Goal: Task Accomplishment & Management: Manage account settings

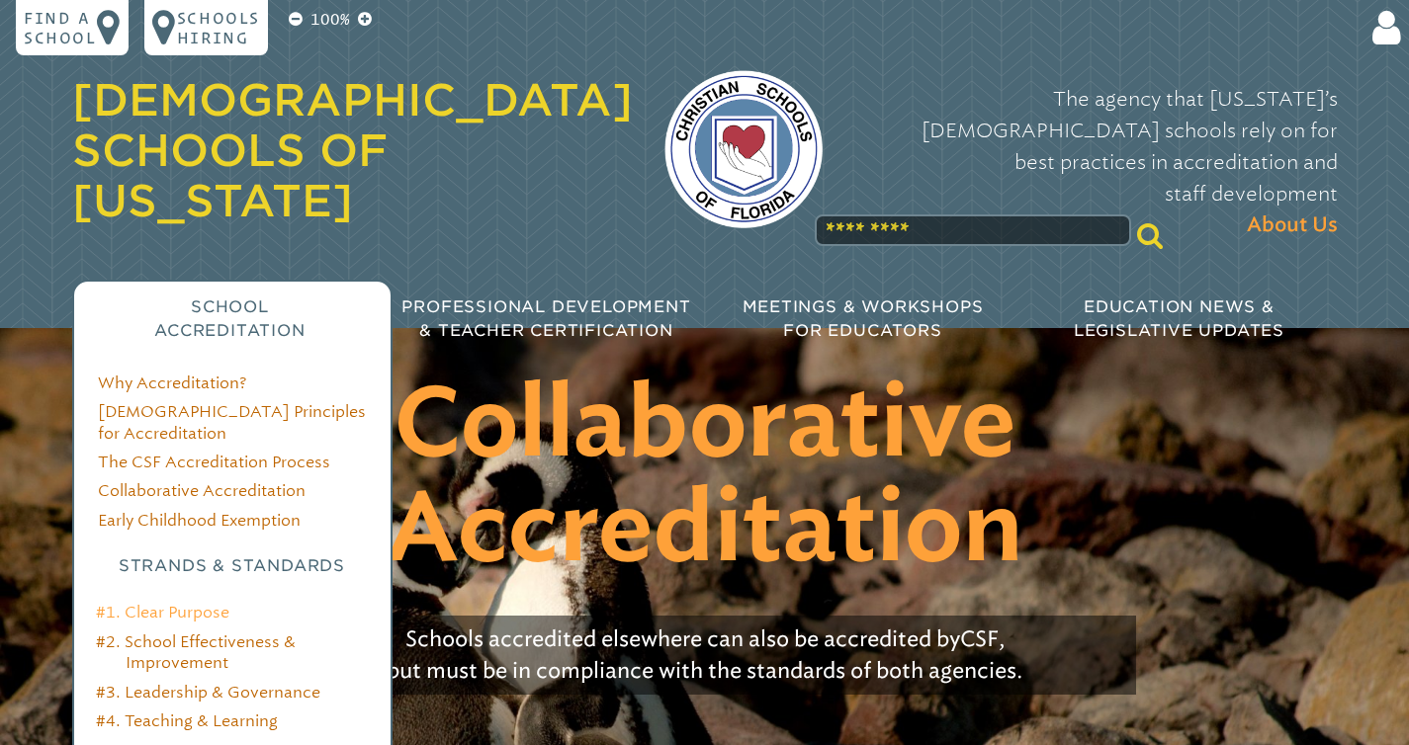
click at [183, 603] on link "#1. Clear Purpose" at bounding box center [162, 612] width 133 height 19
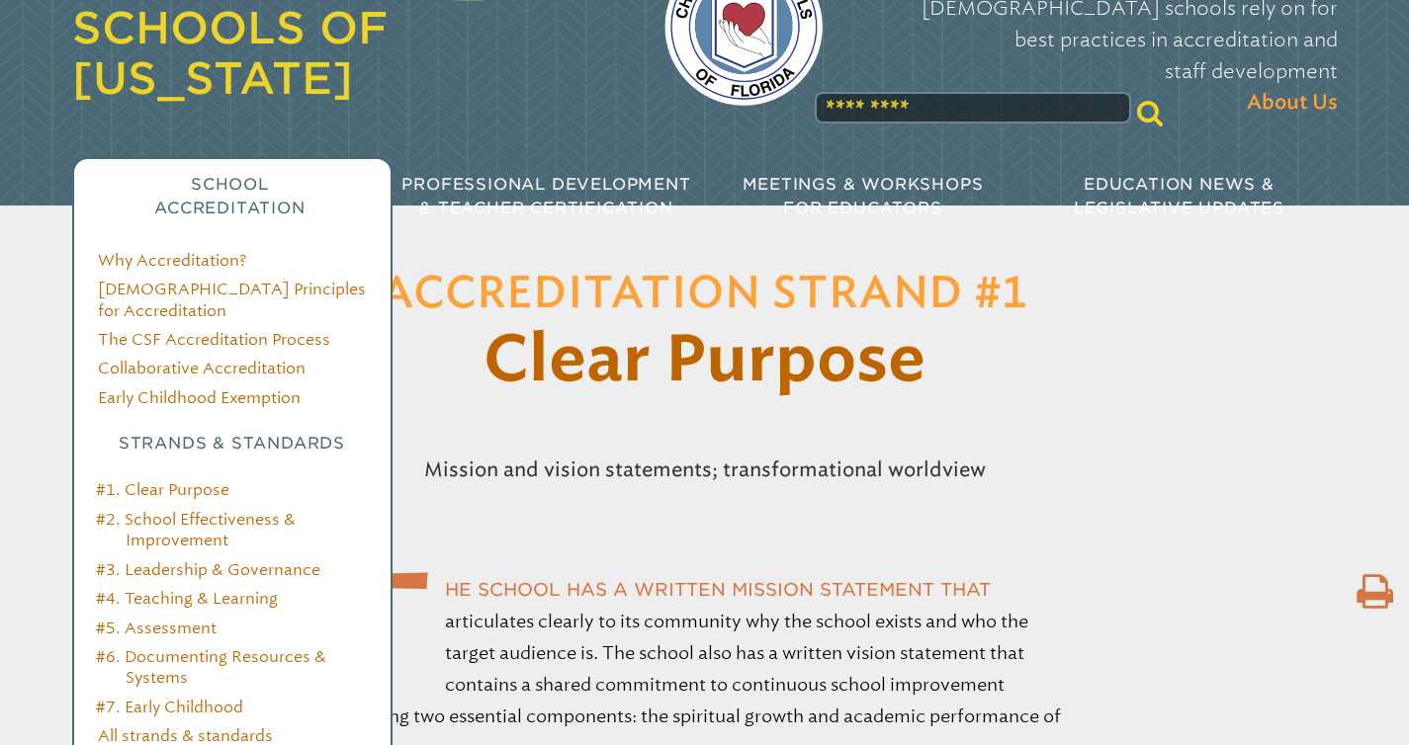
scroll to position [174, 0]
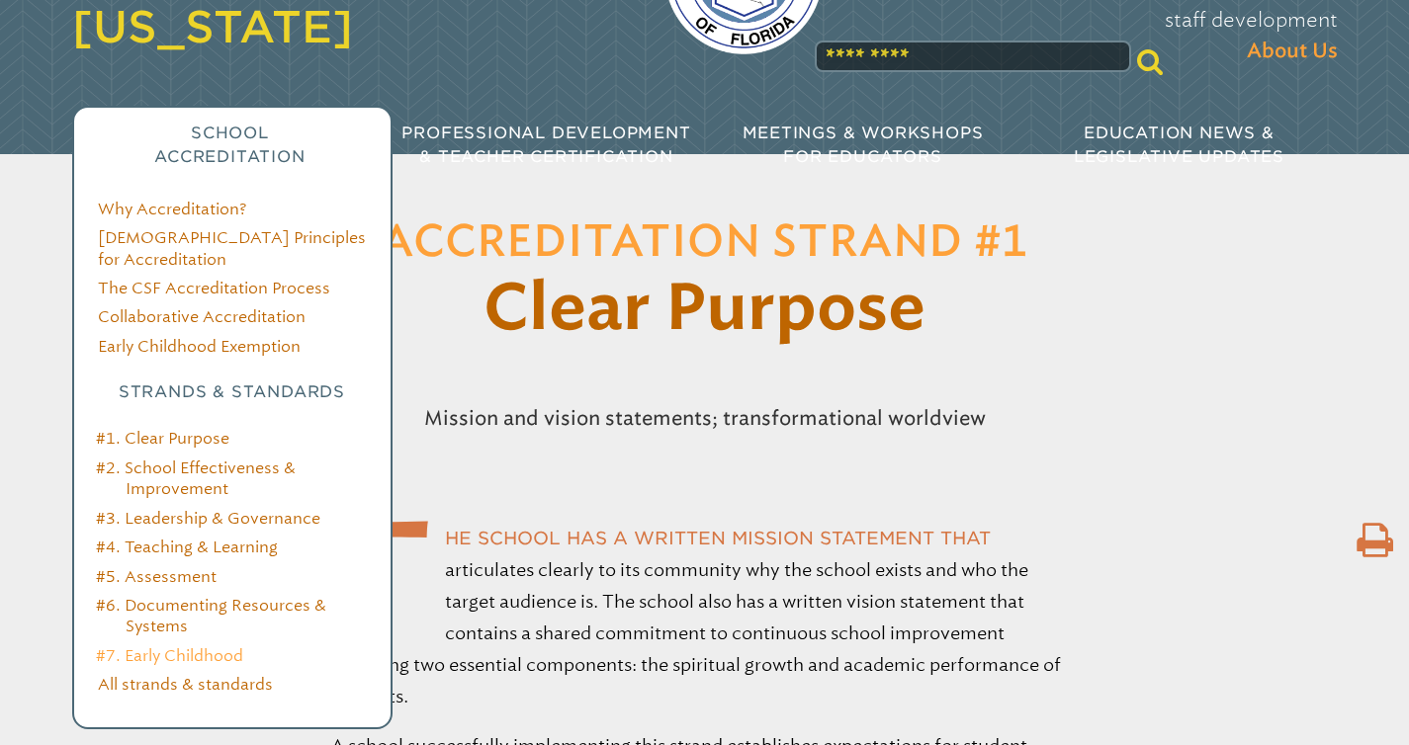
click at [168, 647] on link "#7. Early Childhood" at bounding box center [169, 656] width 147 height 19
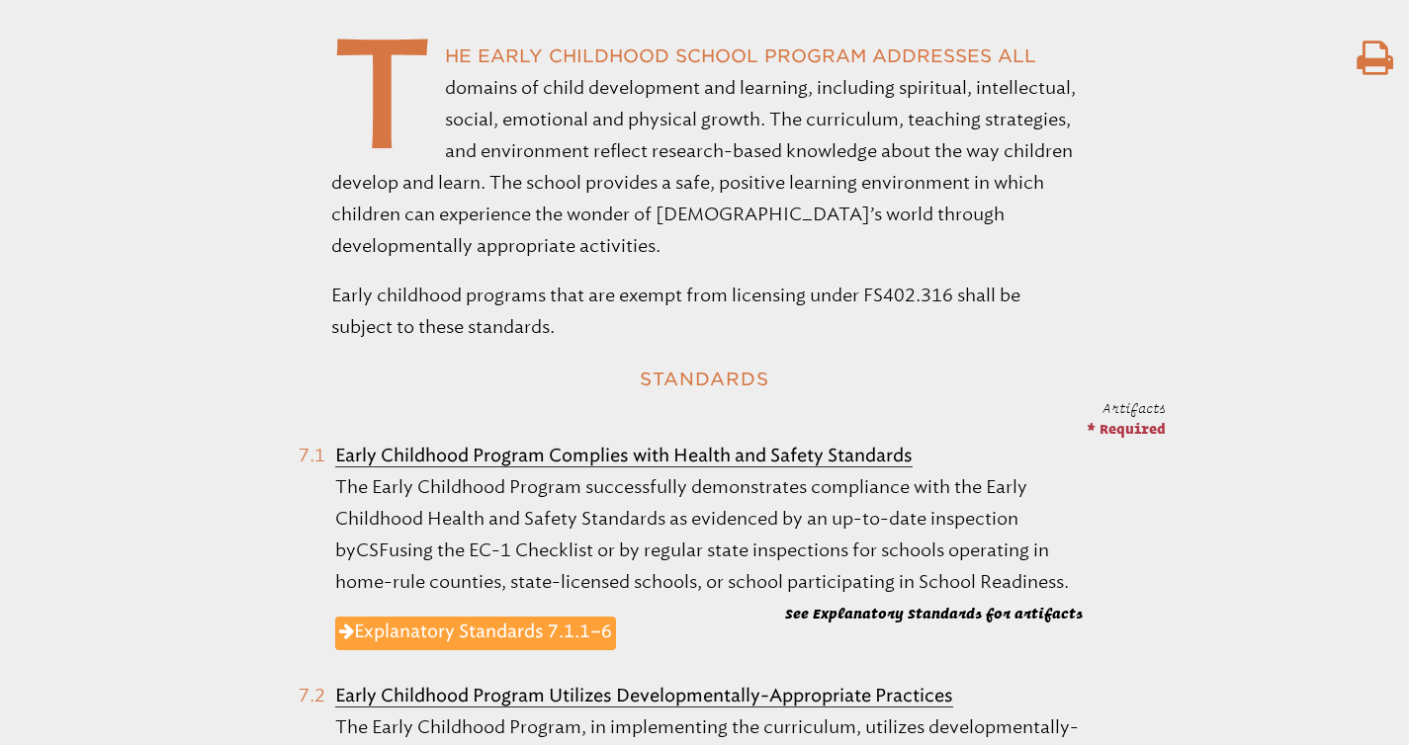
scroll to position [820, 0]
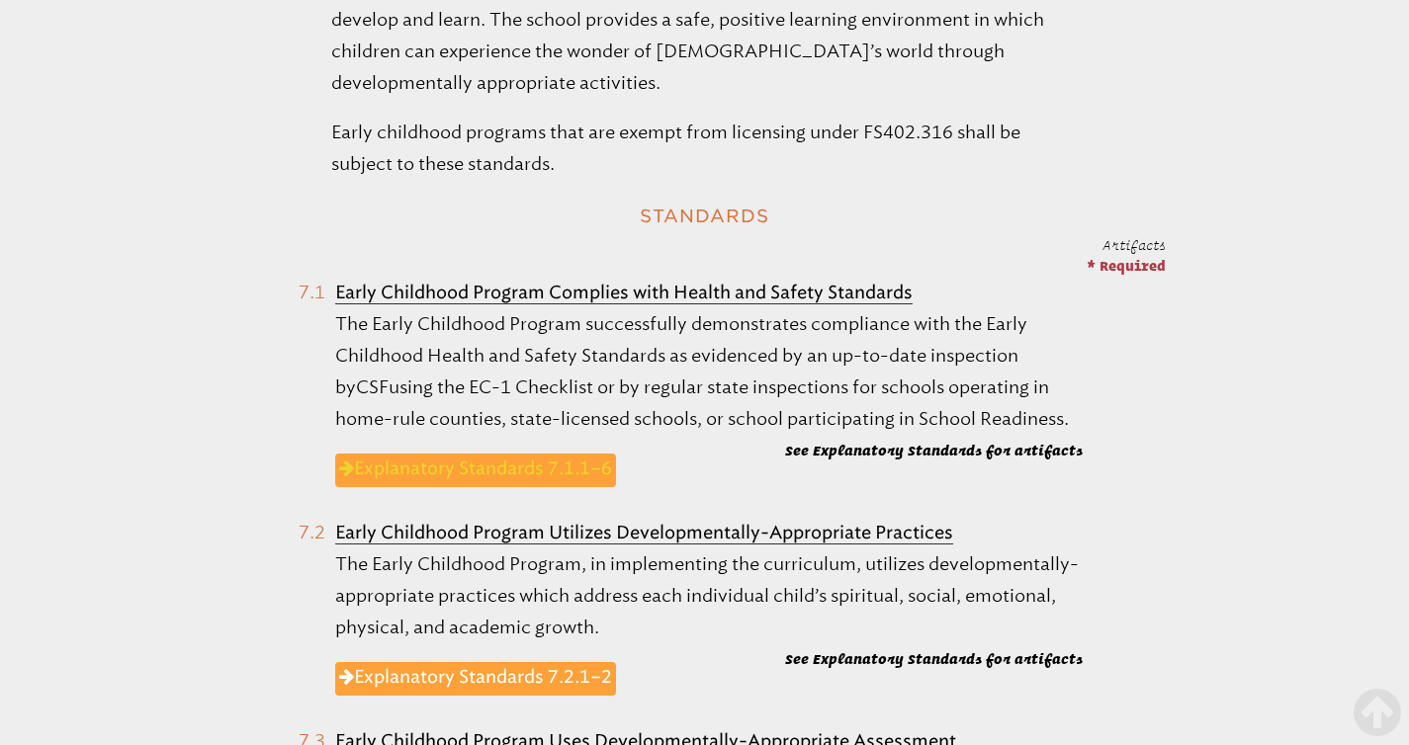
click at [489, 475] on link "Explanatory Standards 7.1.1–6" at bounding box center [475, 471] width 281 height 34
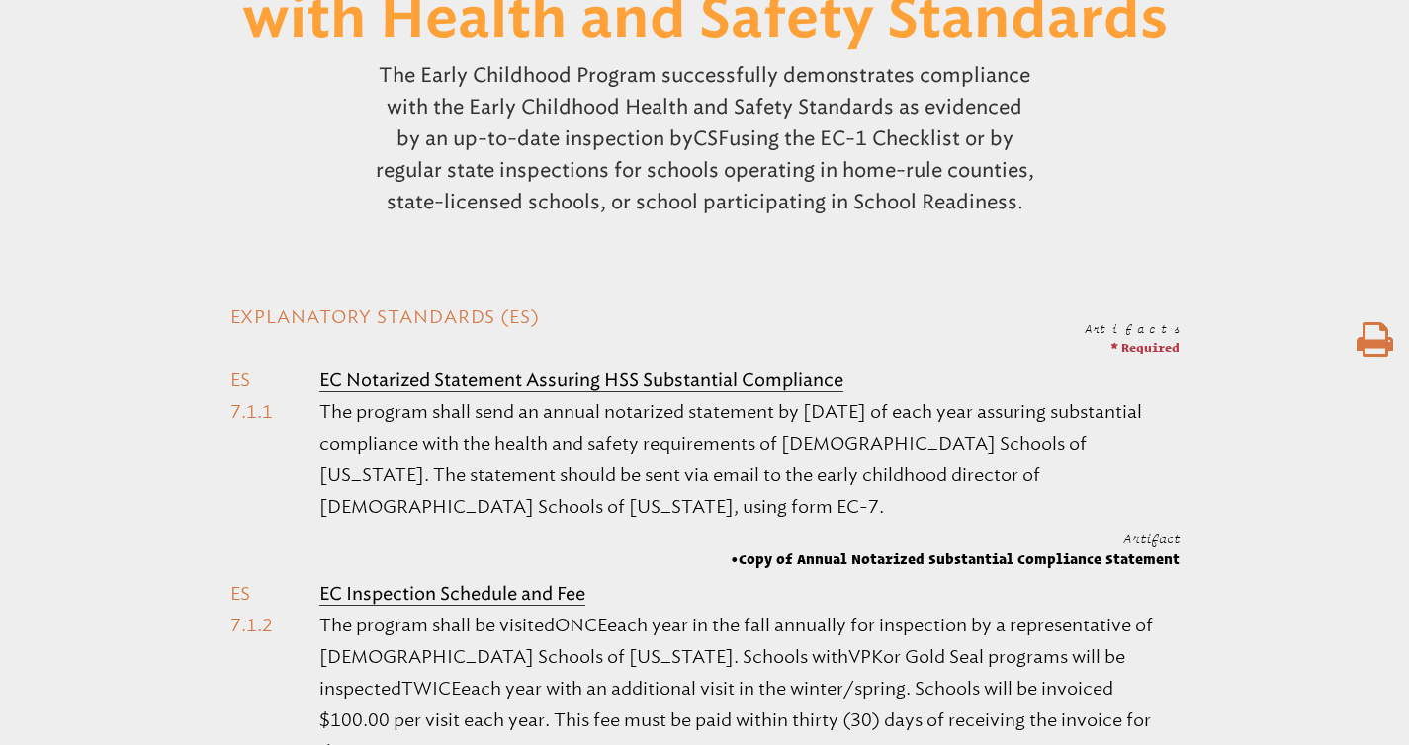
scroll to position [291, 0]
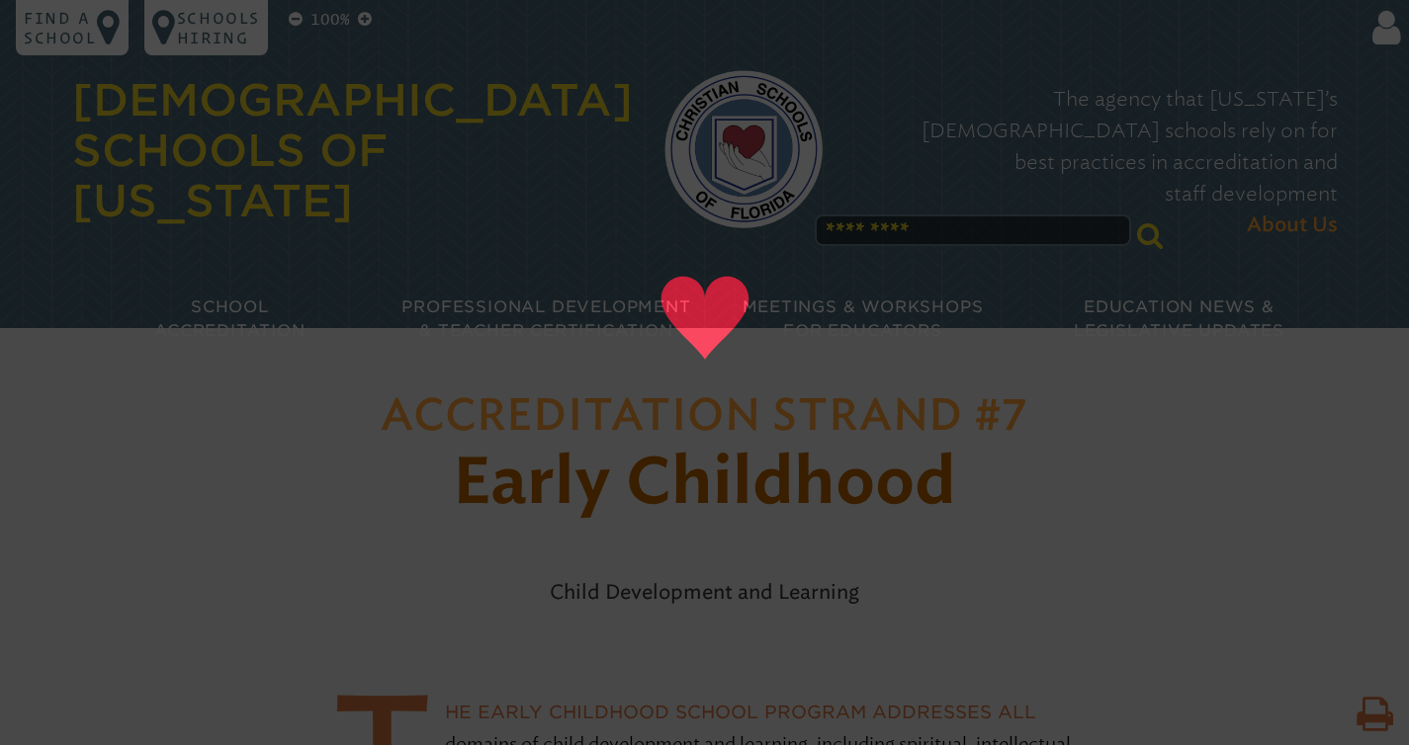
scroll to position [354, 0]
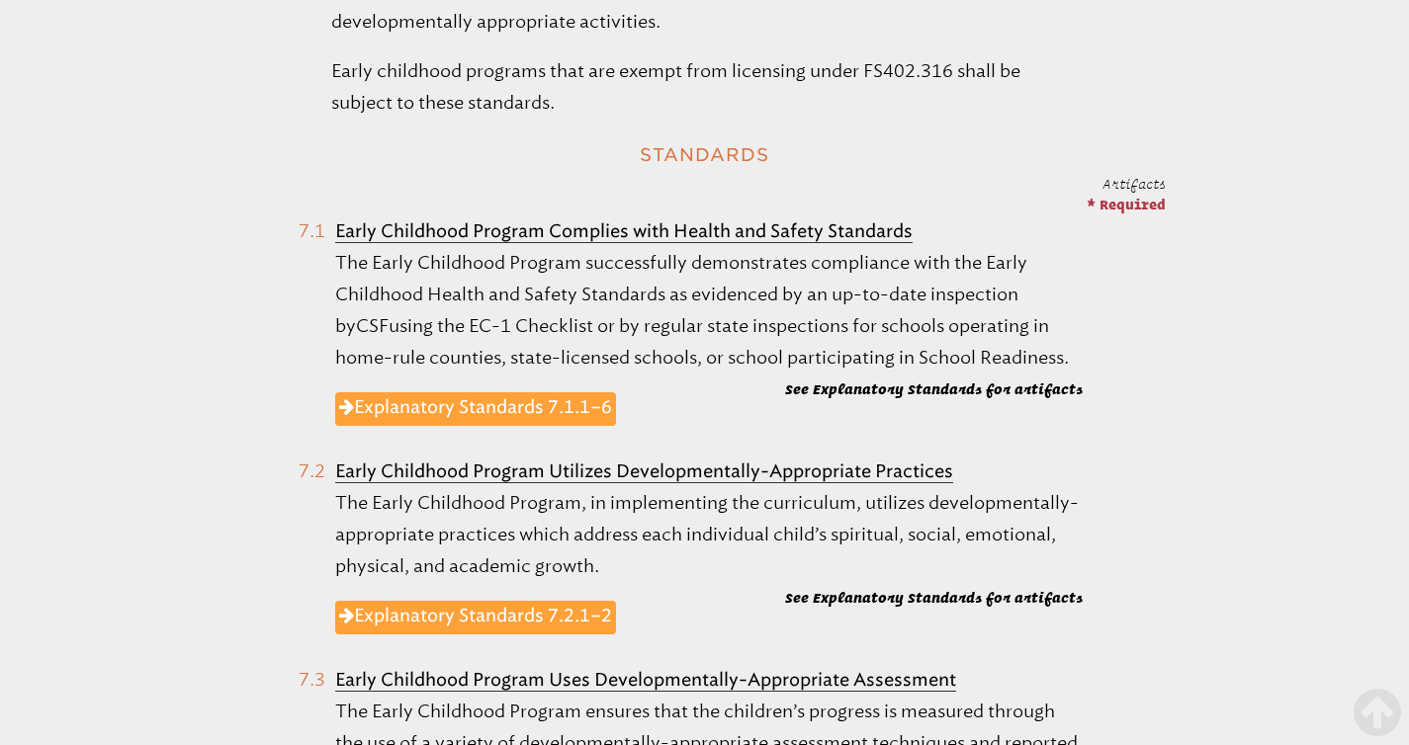
scroll to position [884, 0]
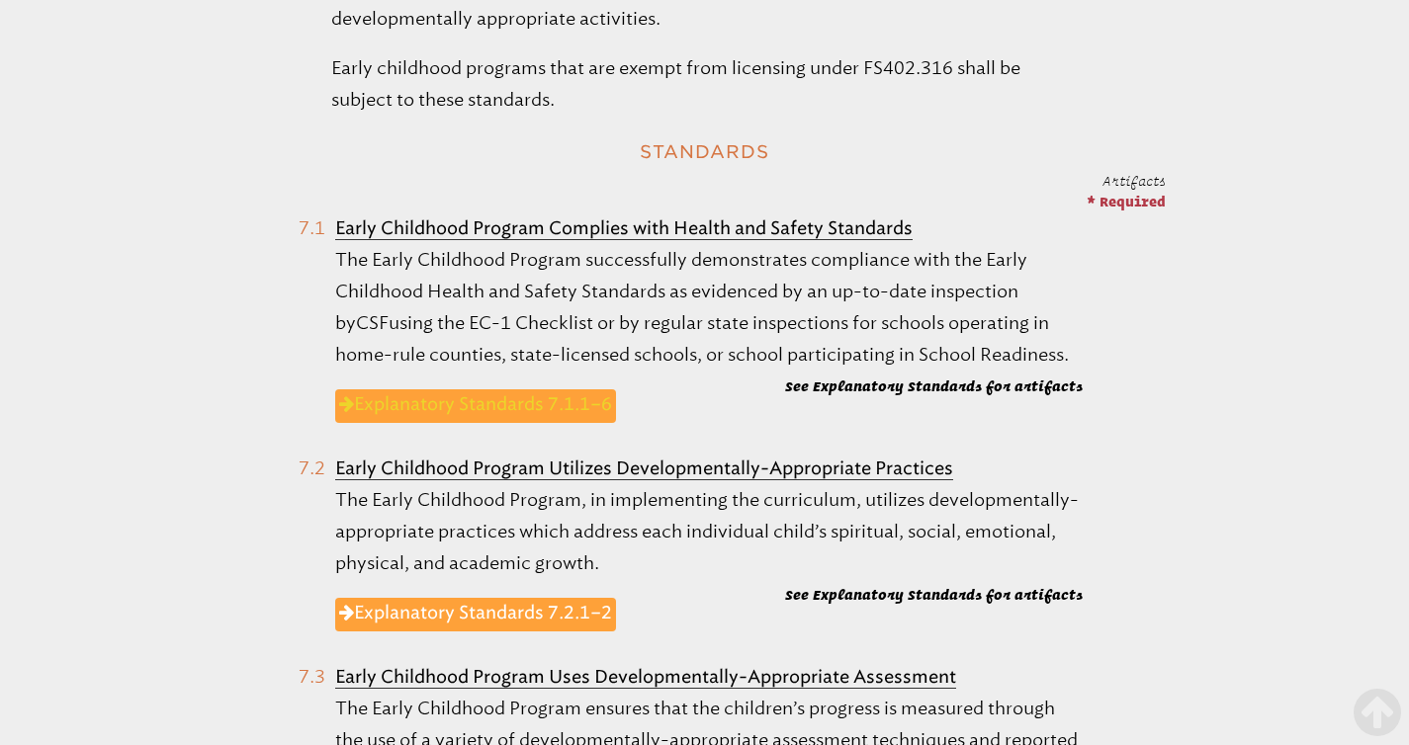
type input "**********"
click at [450, 406] on link "Explanatory Standards 7.1.1–6" at bounding box center [475, 406] width 281 height 34
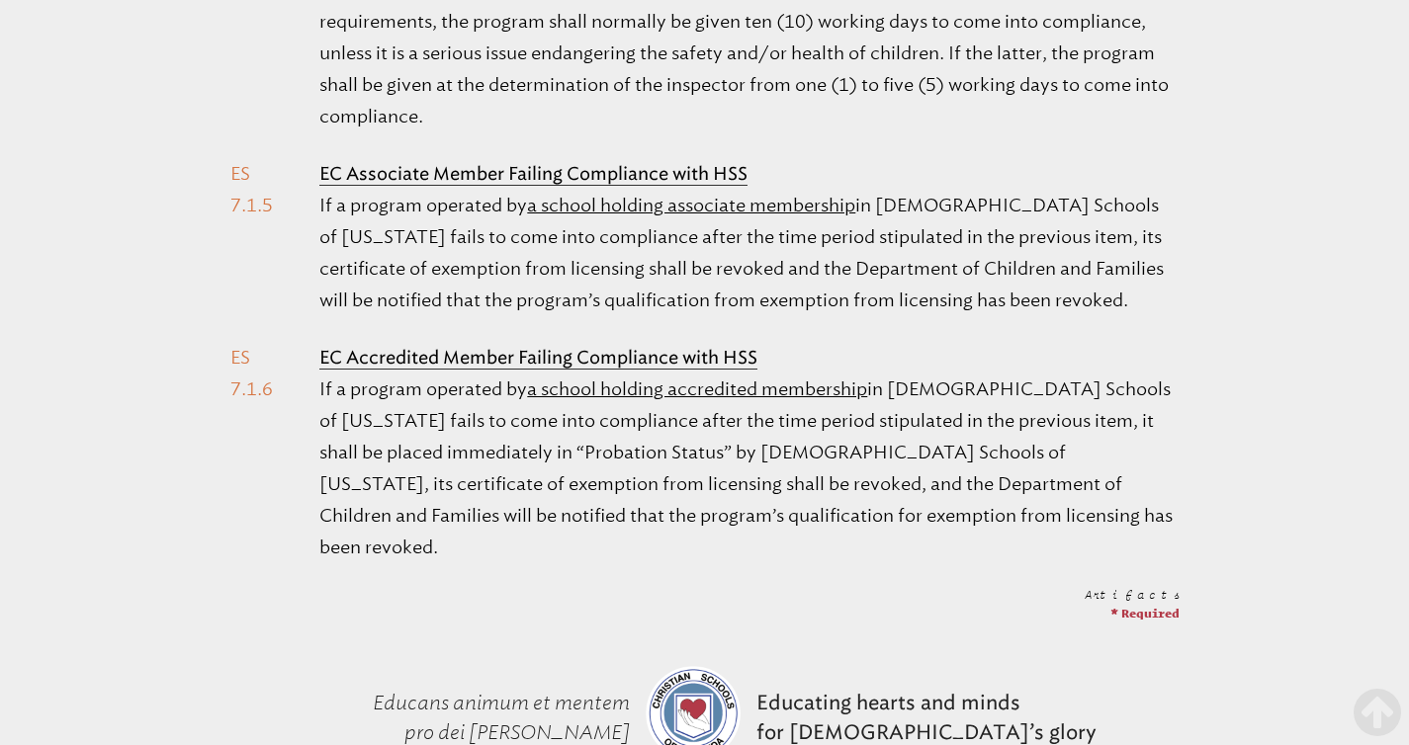
scroll to position [1578, 0]
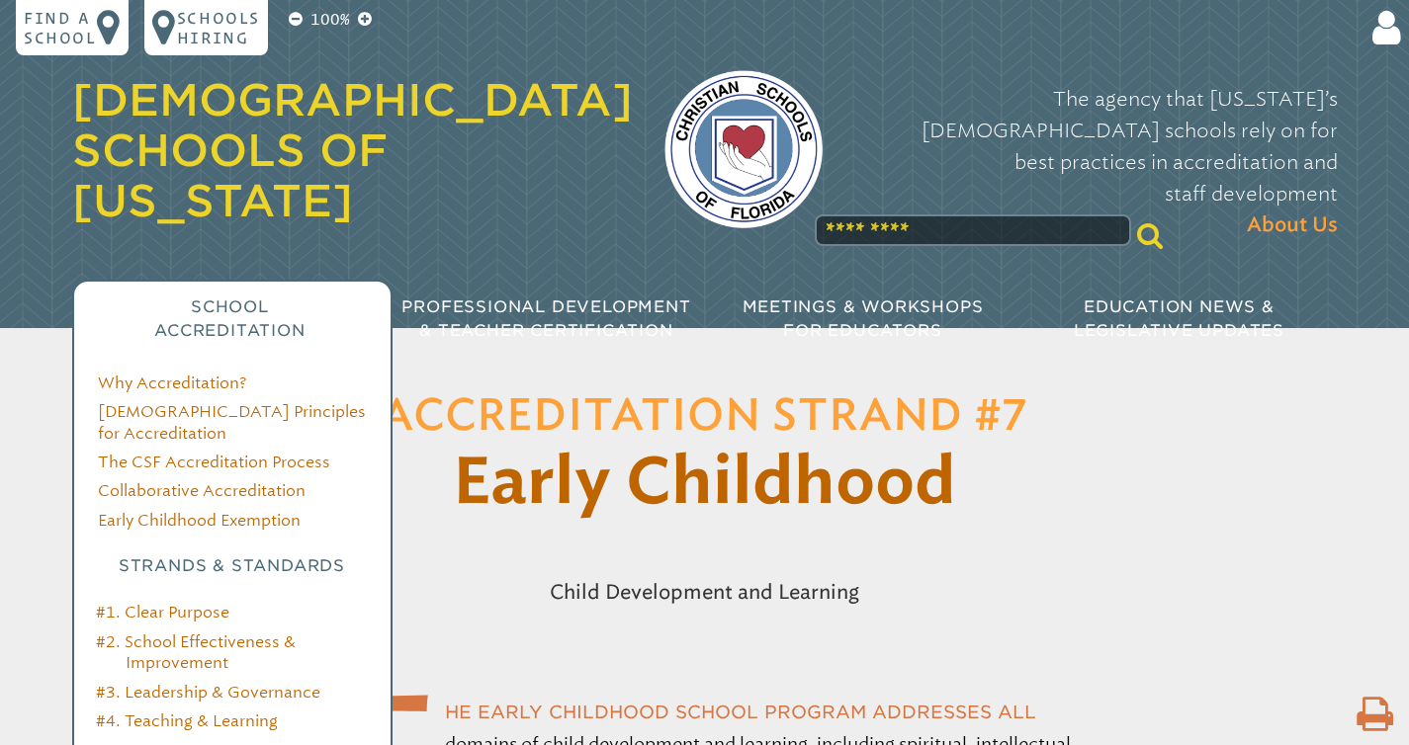
type input "**********"
click at [223, 298] on span "School Accreditation" at bounding box center [229, 319] width 150 height 43
click at [216, 555] on h3 "Strands & Standards" at bounding box center [232, 567] width 269 height 24
click at [160, 374] on link "Why Accreditation?" at bounding box center [172, 383] width 148 height 19
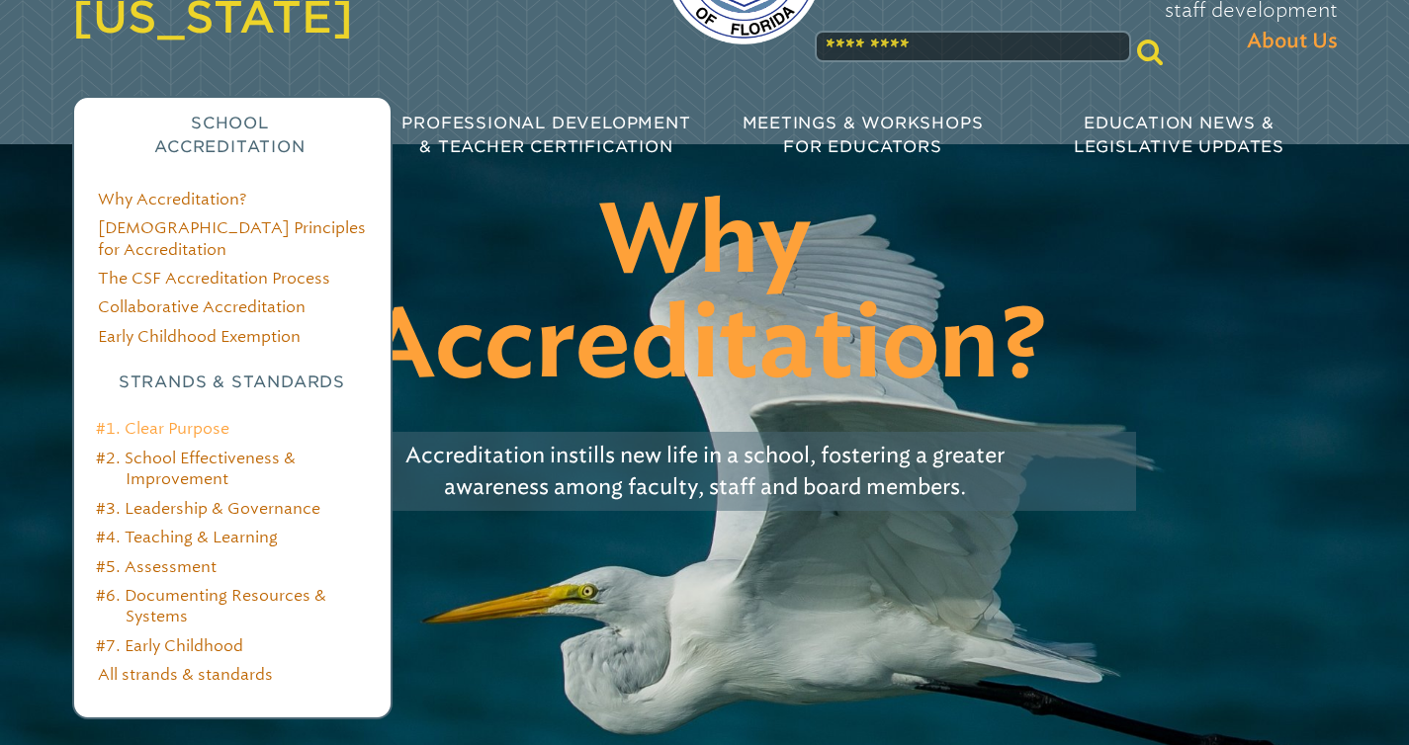
click at [187, 419] on link "#1. Clear Purpose" at bounding box center [162, 428] width 133 height 19
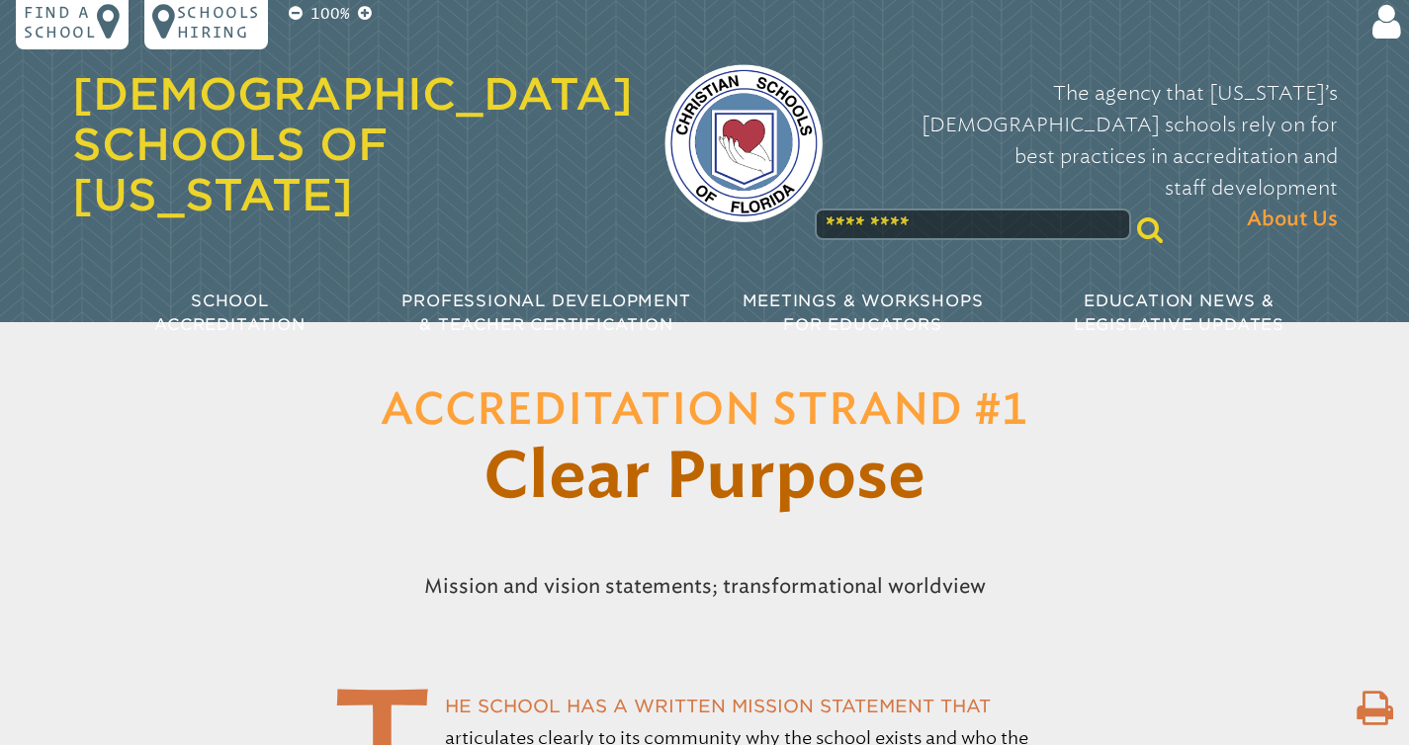
scroll to position [389, 0]
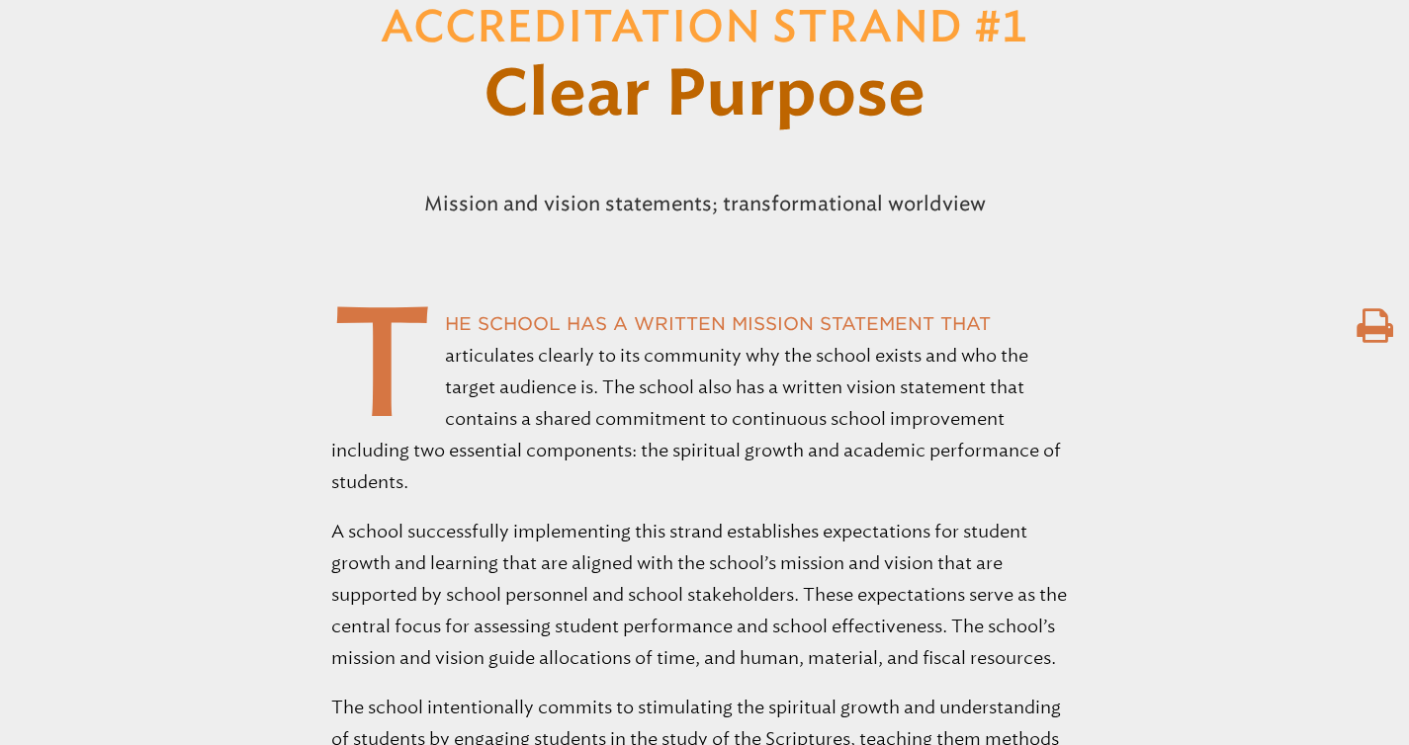
click at [1377, 330] on icon at bounding box center [1374, 326] width 37 height 40
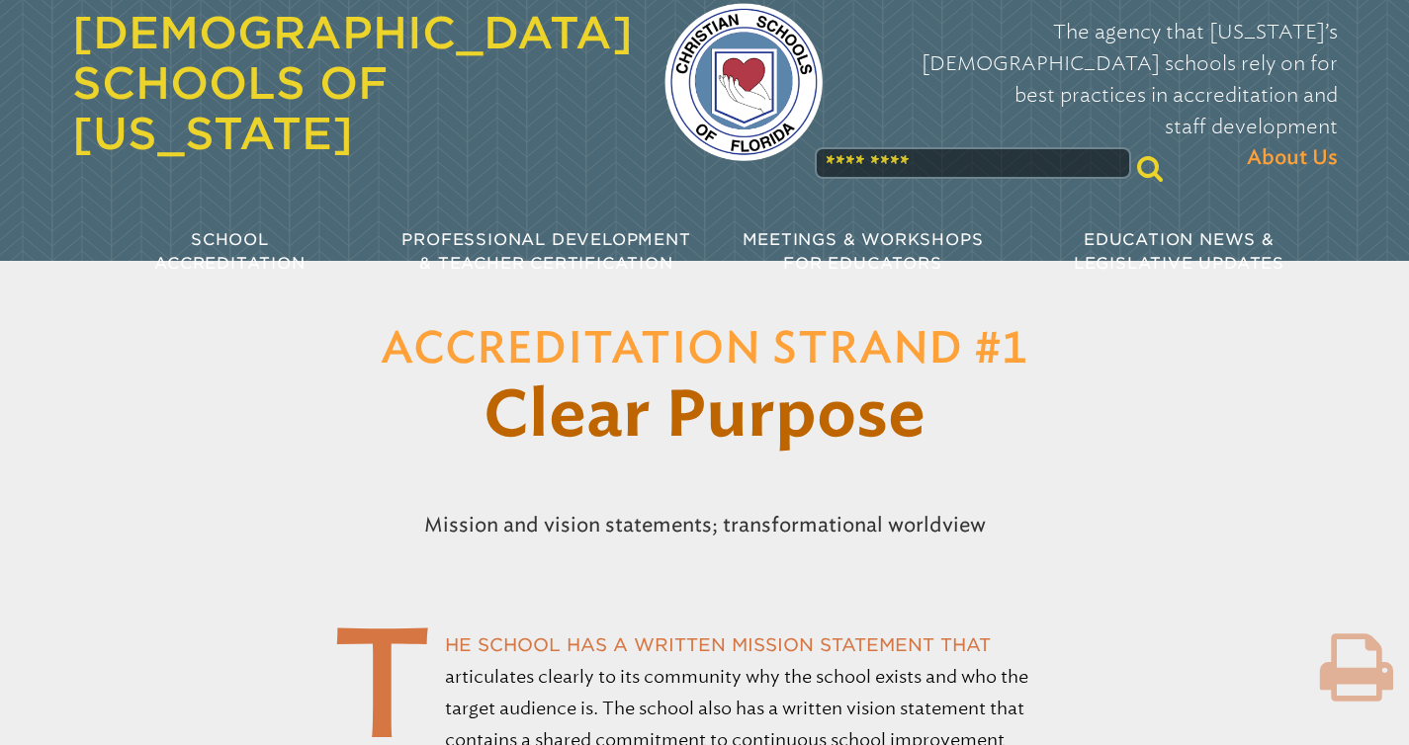
scroll to position [0, 0]
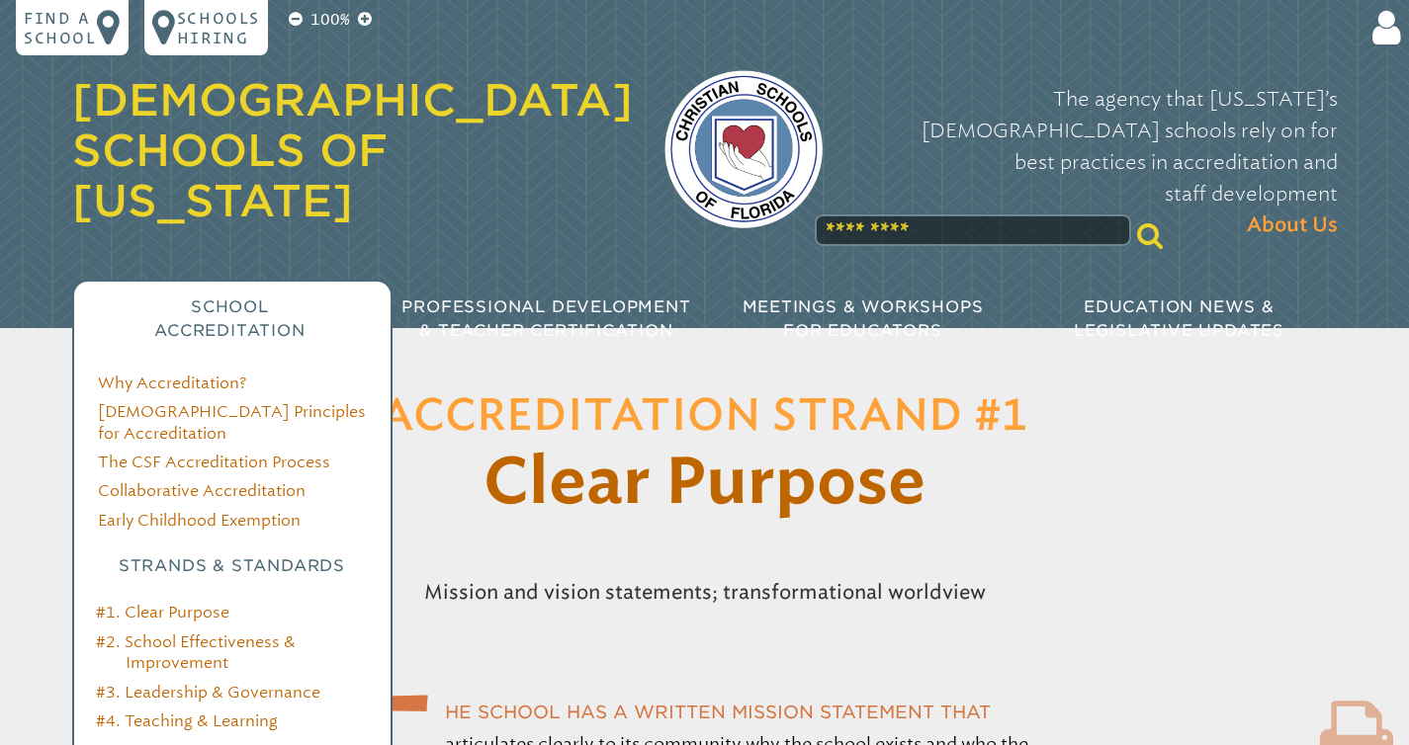
click at [222, 298] on span "School Accreditation" at bounding box center [229, 319] width 150 height 43
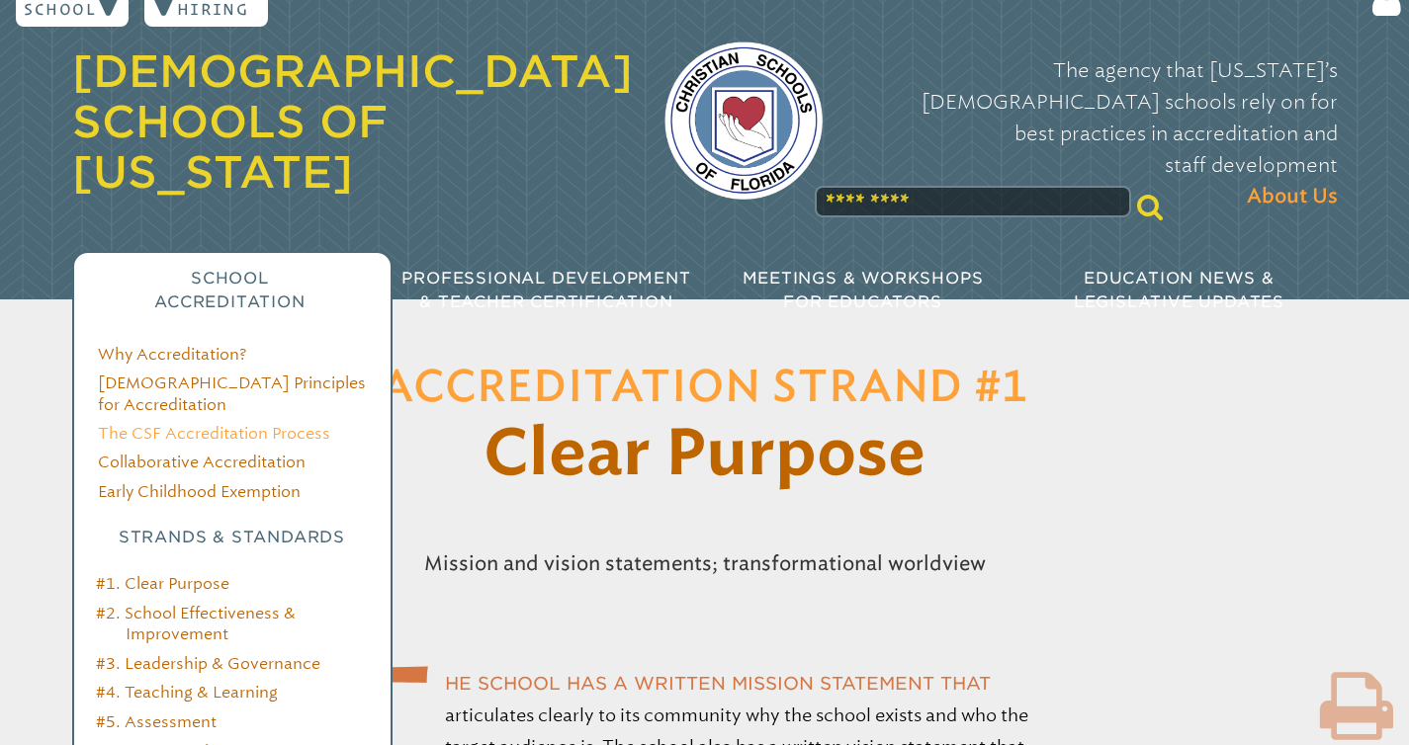
click at [200, 424] on link "The CSF Accreditation Process" at bounding box center [214, 433] width 232 height 19
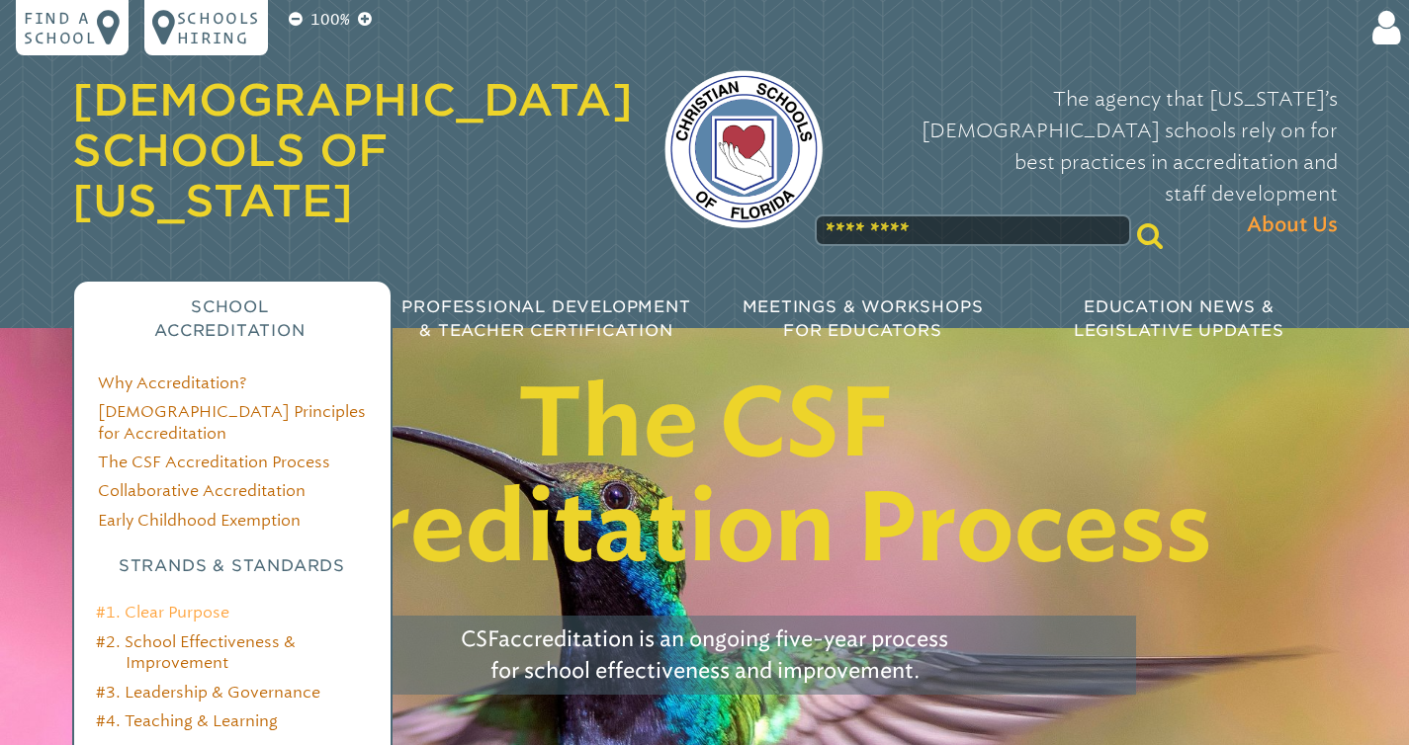
click at [183, 603] on link "#1. Clear Purpose" at bounding box center [162, 612] width 133 height 19
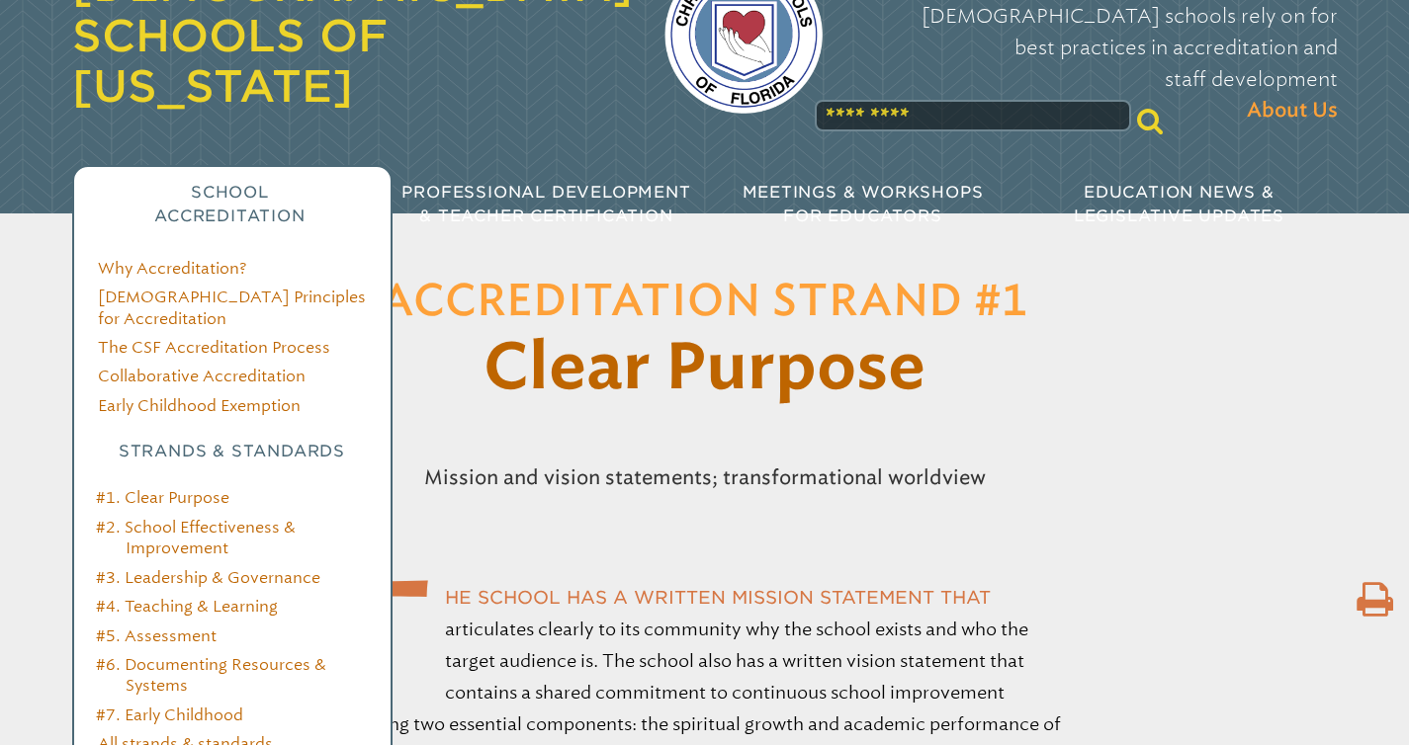
scroll to position [128, 0]
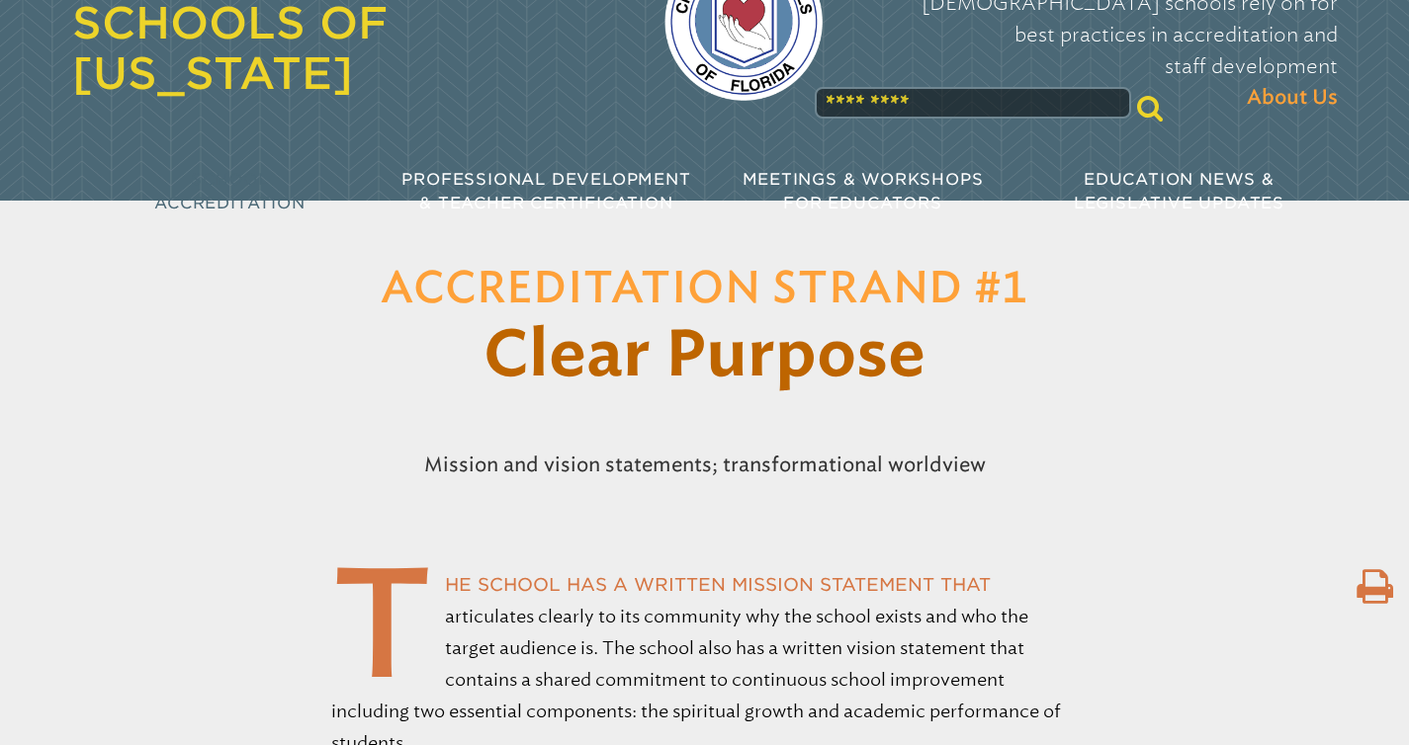
click at [221, 716] on link "All strands & standards" at bounding box center [185, 725] width 175 height 19
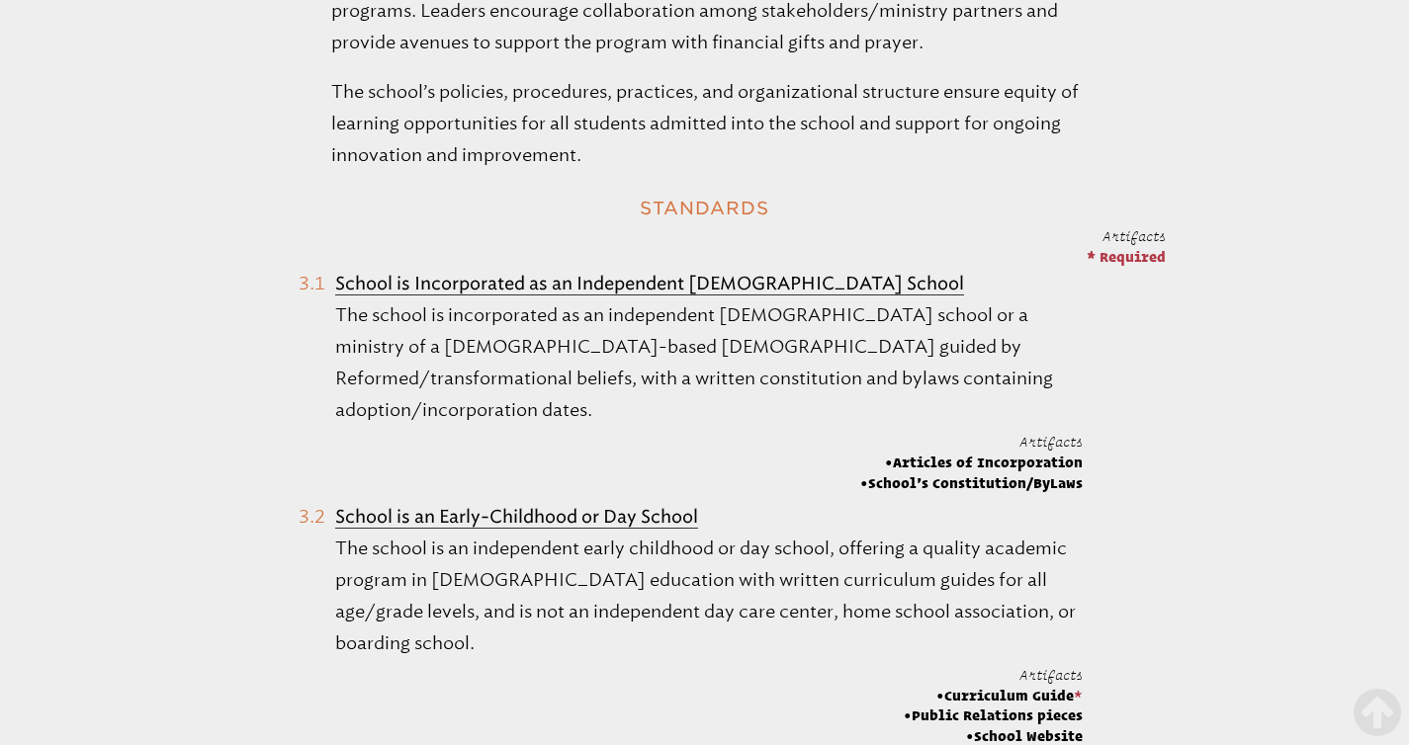
scroll to position [8814, 0]
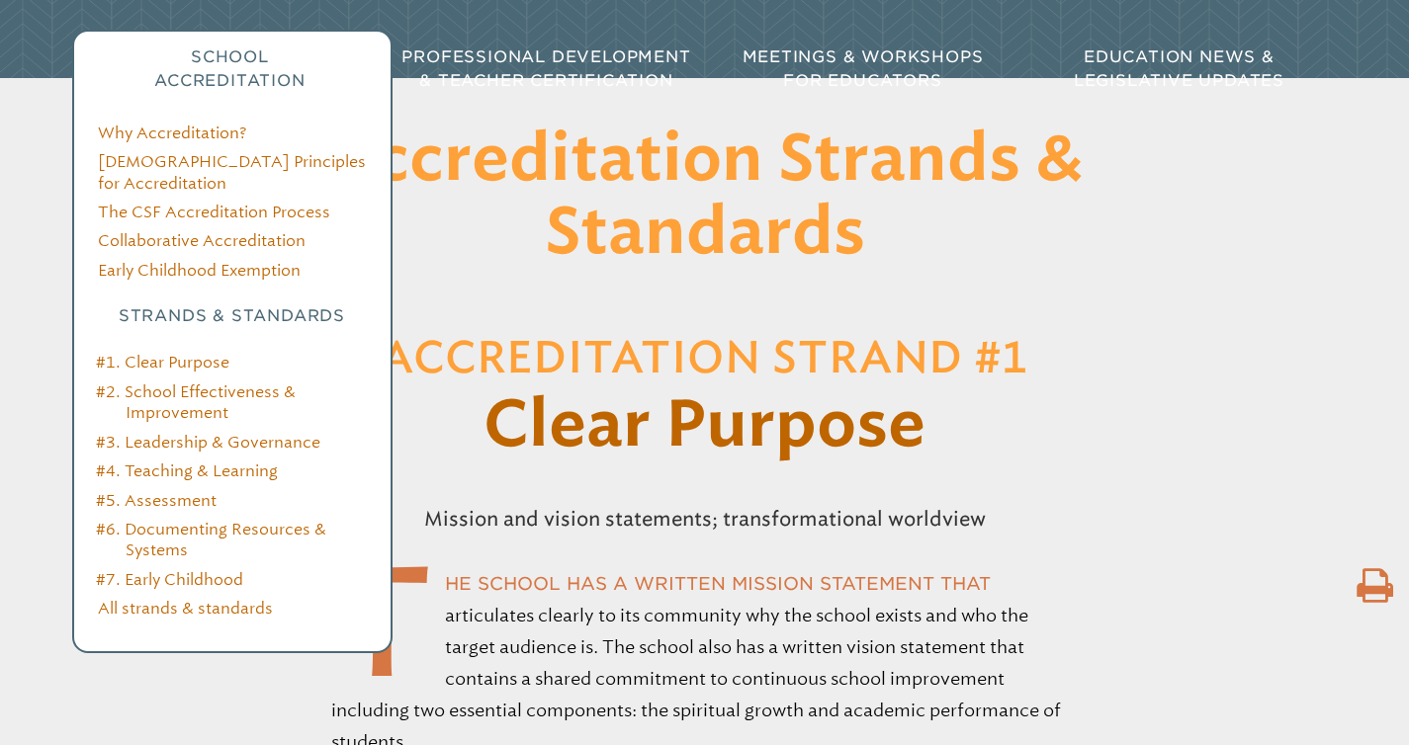
scroll to position [255, 0]
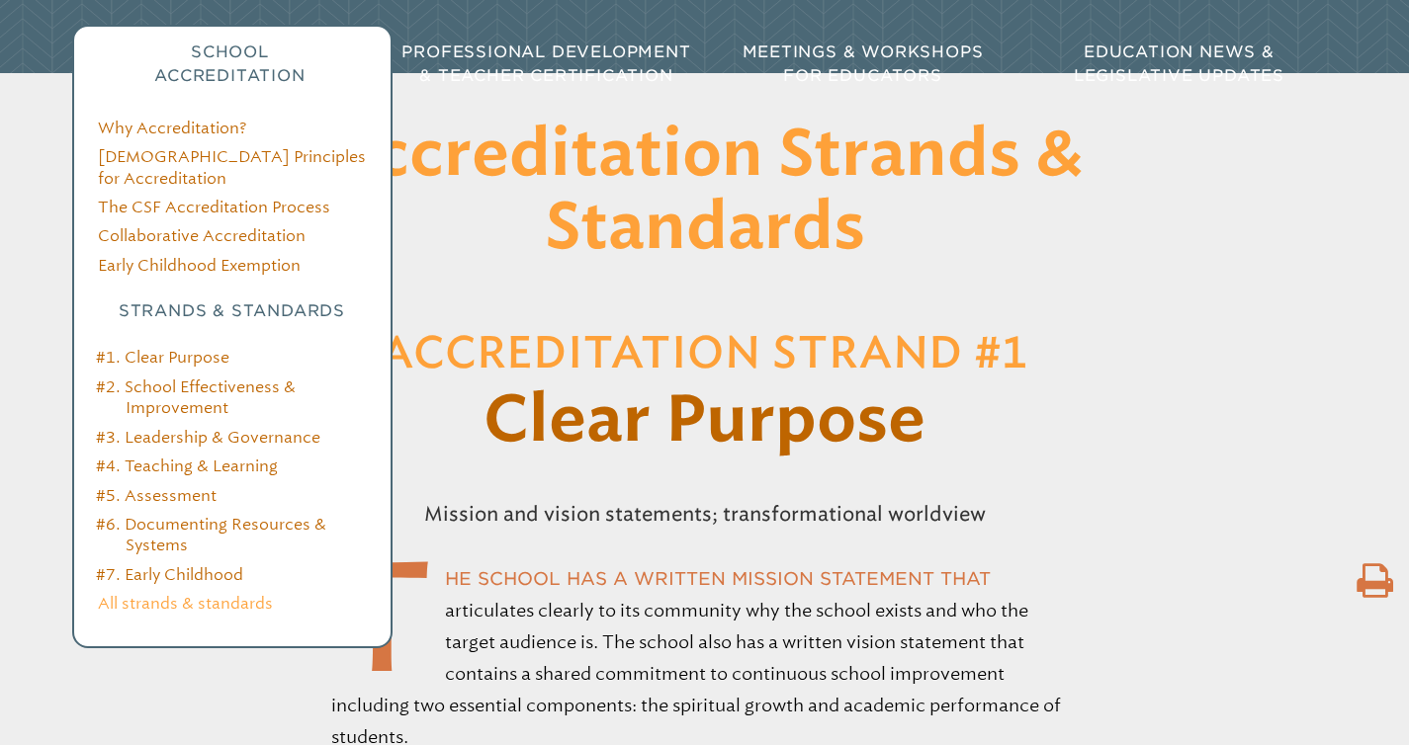
click at [160, 594] on link "All strands & standards" at bounding box center [185, 603] width 175 height 19
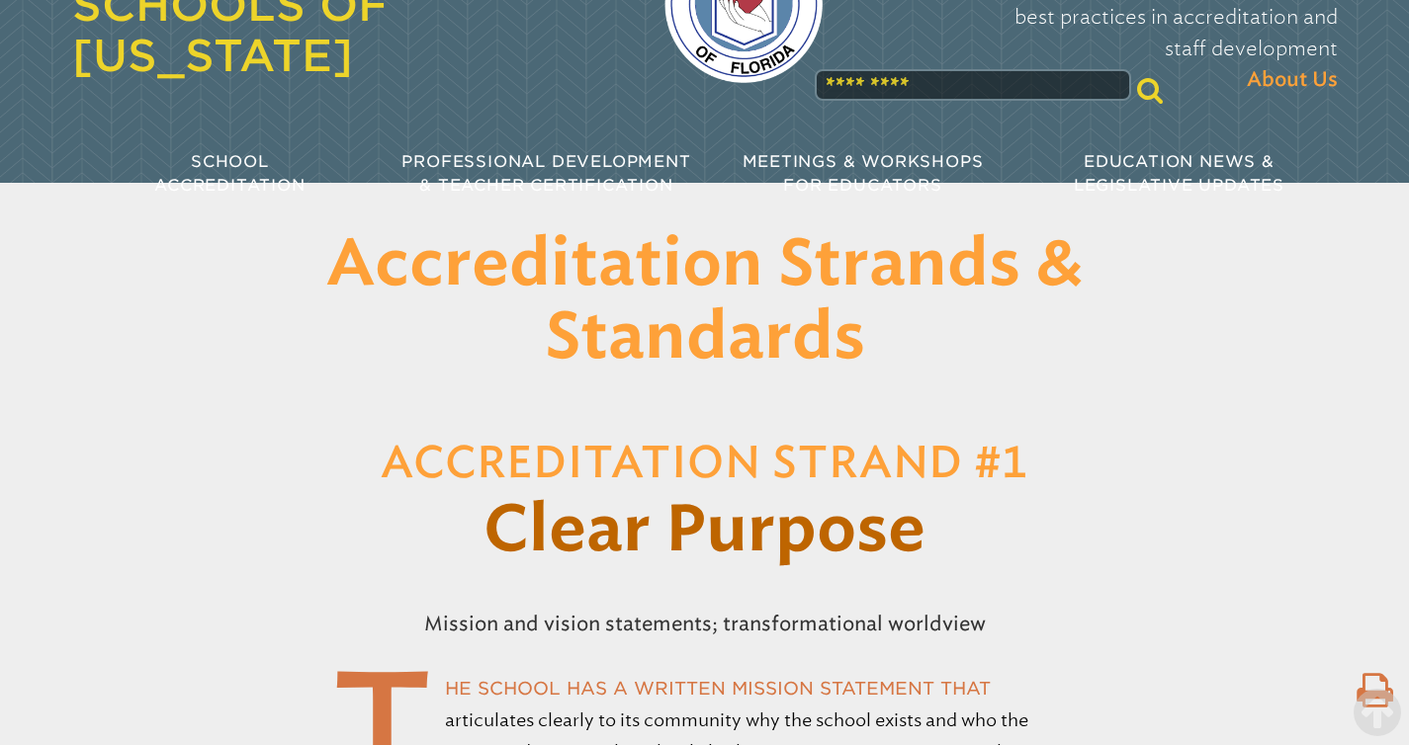
scroll to position [0, 0]
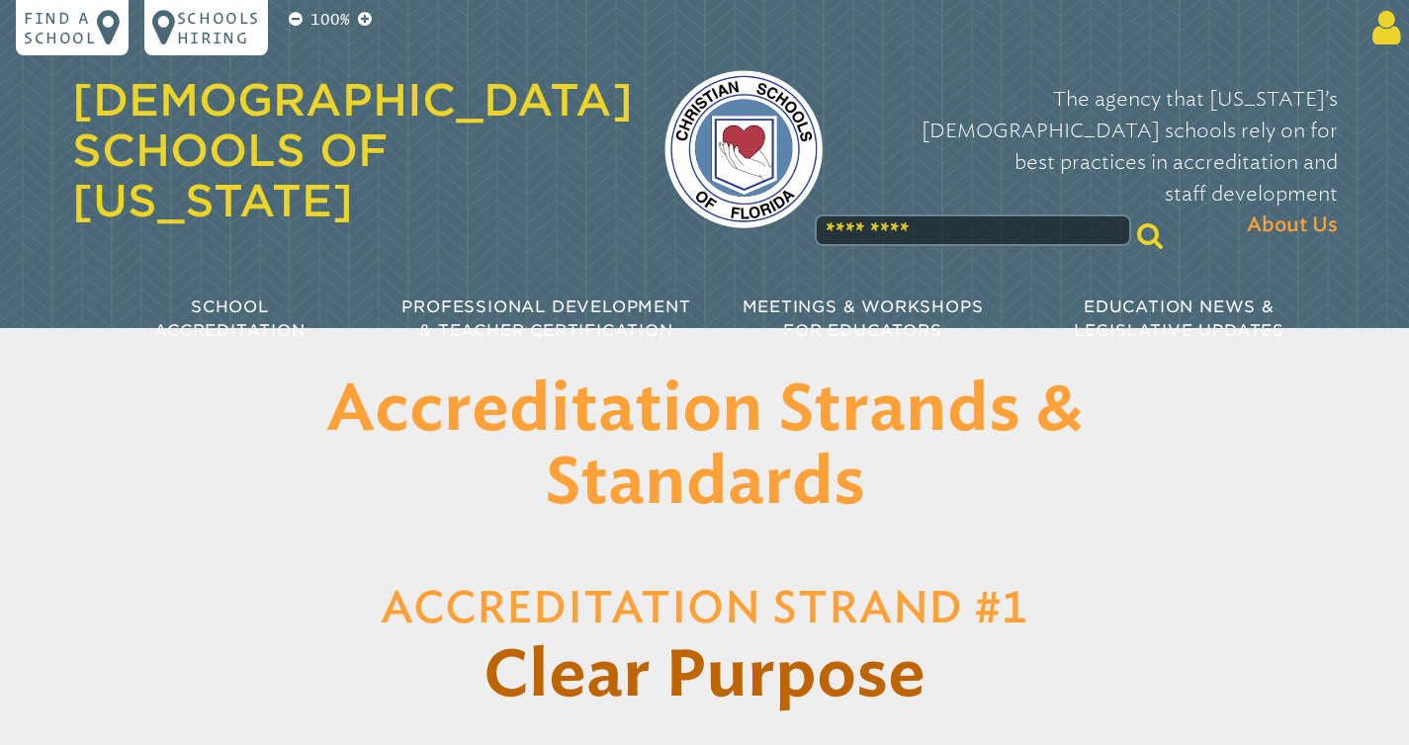
click at [1378, 32] on icon at bounding box center [1382, 28] width 37 height 40
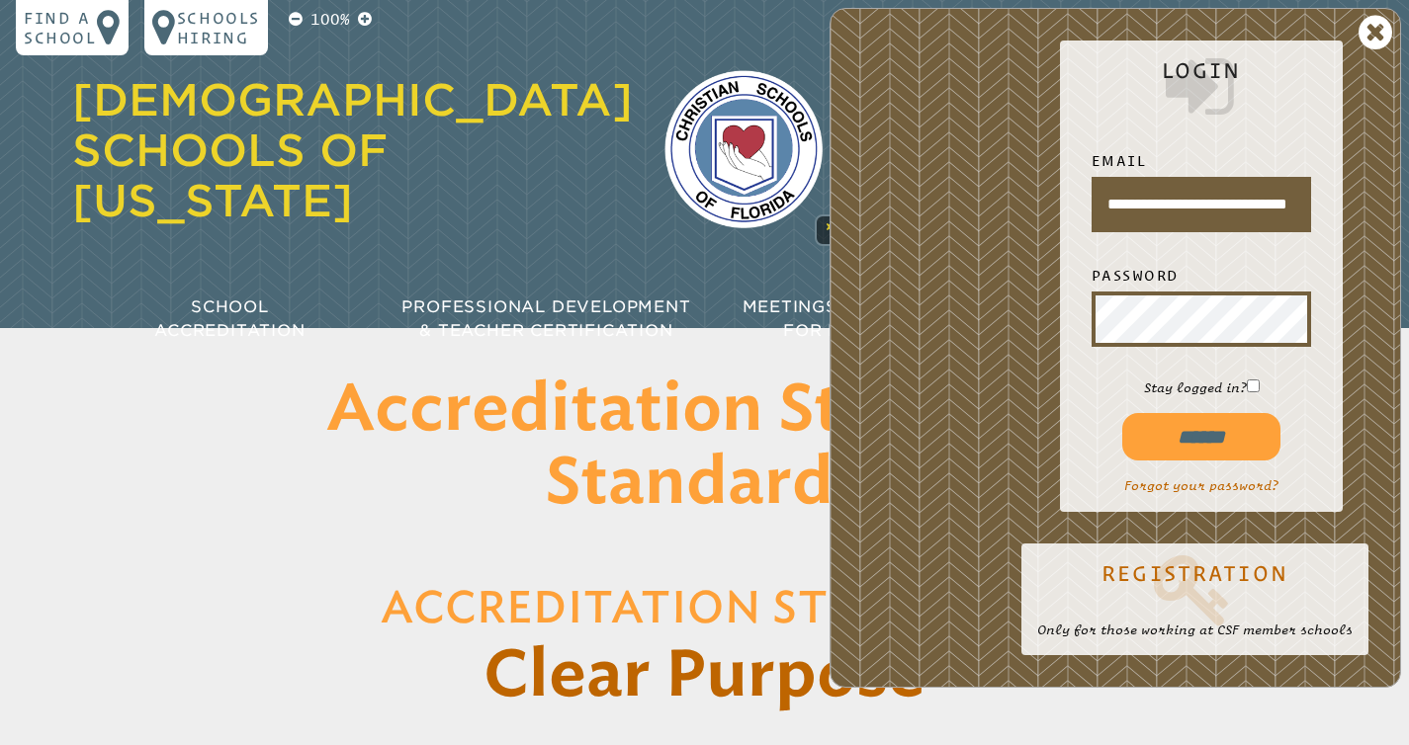
click at [1176, 438] on input "******" at bounding box center [1201, 436] width 158 height 47
type input "**********"
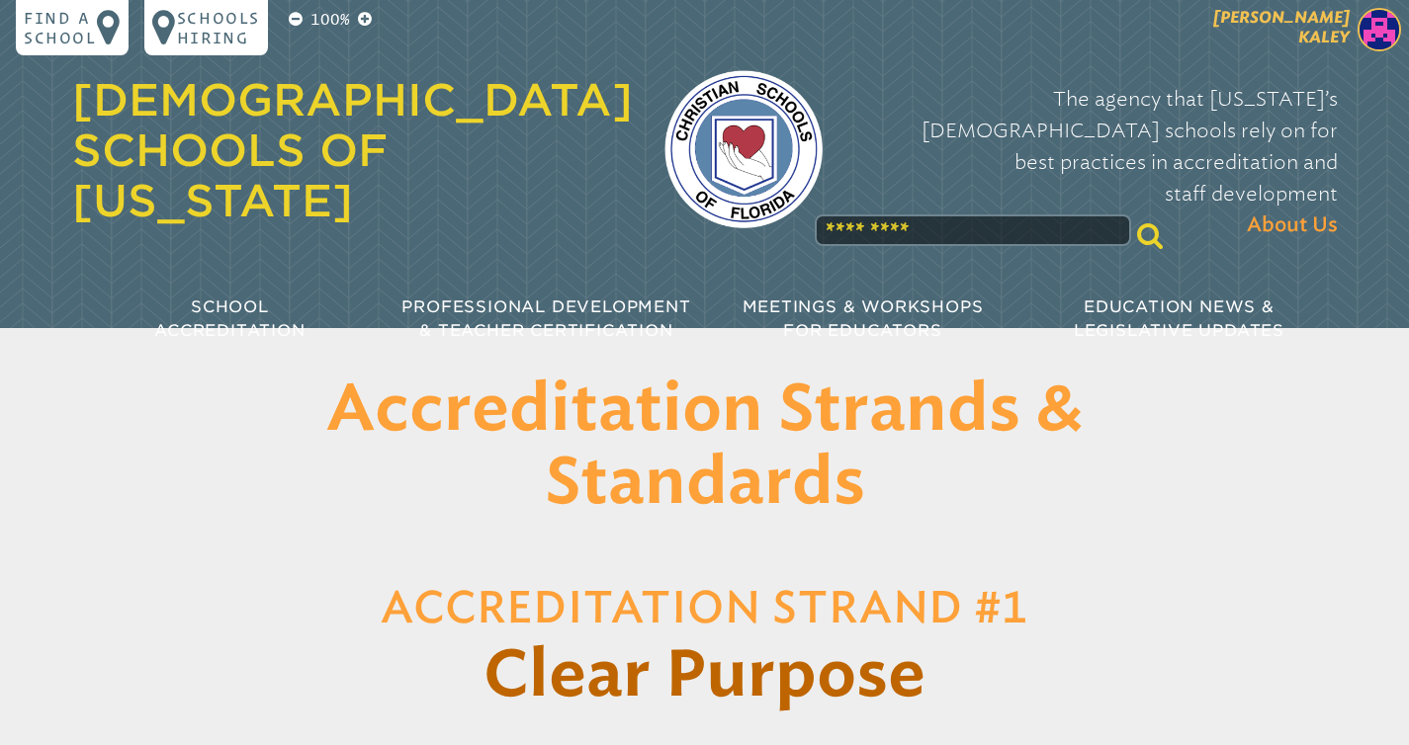
click at [1374, 10] on img at bounding box center [1378, 29] width 43 height 43
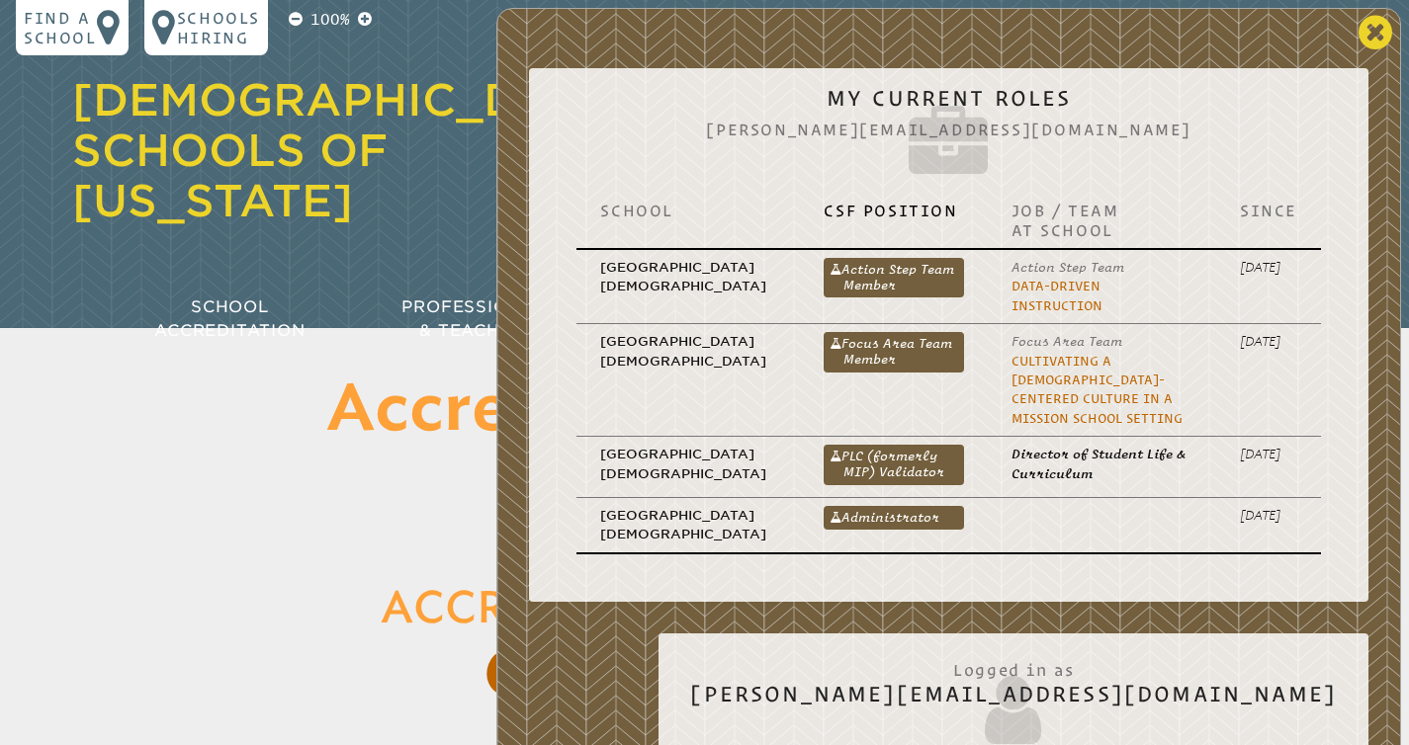
click at [1368, 14] on icon at bounding box center [1375, 33] width 34 height 40
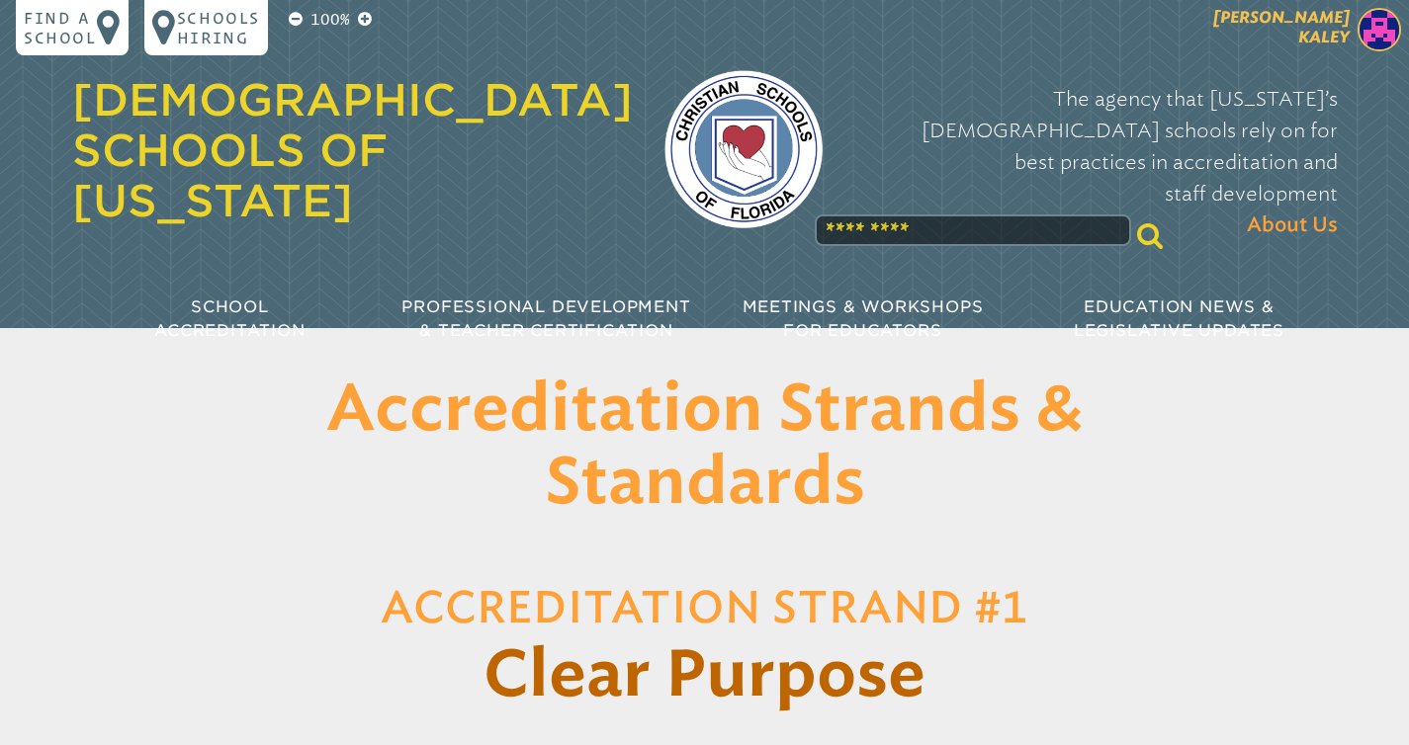
click at [1320, 33] on span "[PERSON_NAME]" at bounding box center [1281, 27] width 136 height 39
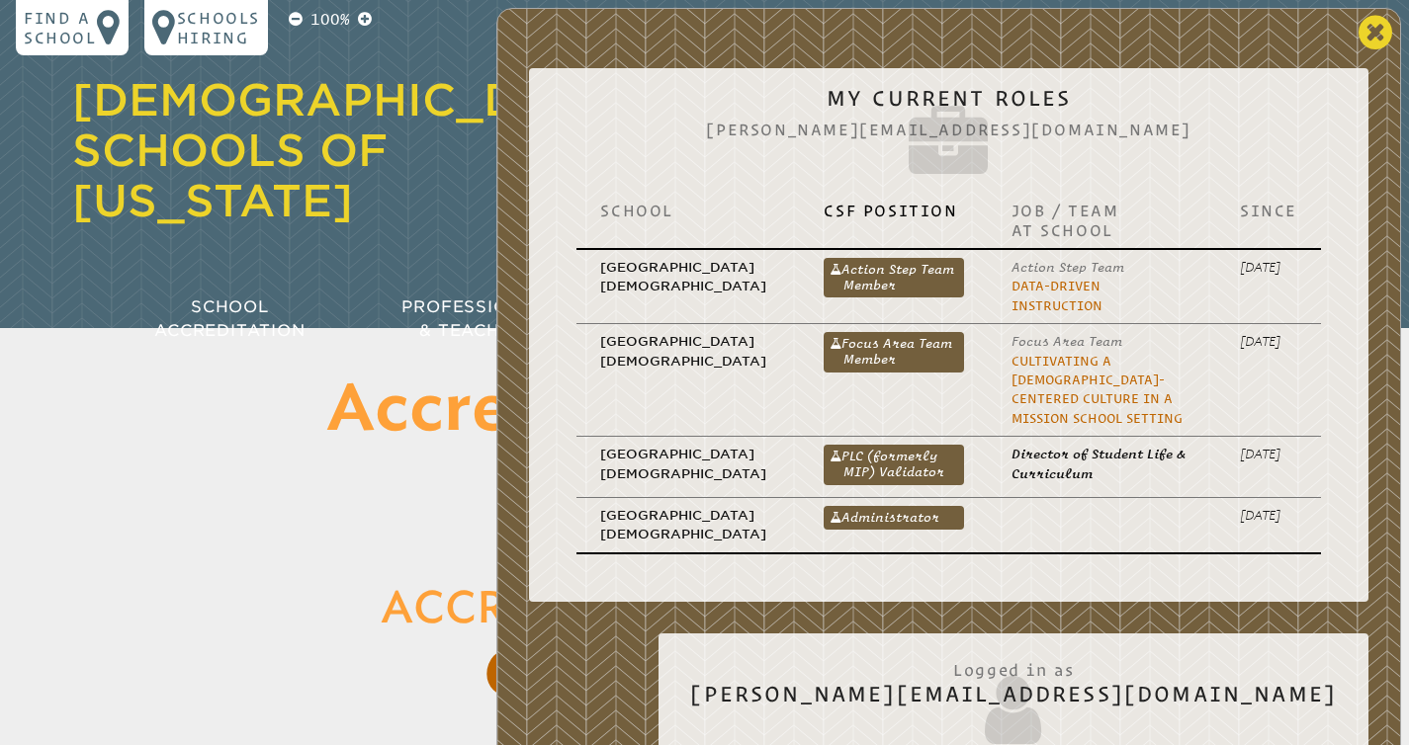
click at [1369, 41] on icon at bounding box center [1375, 33] width 34 height 40
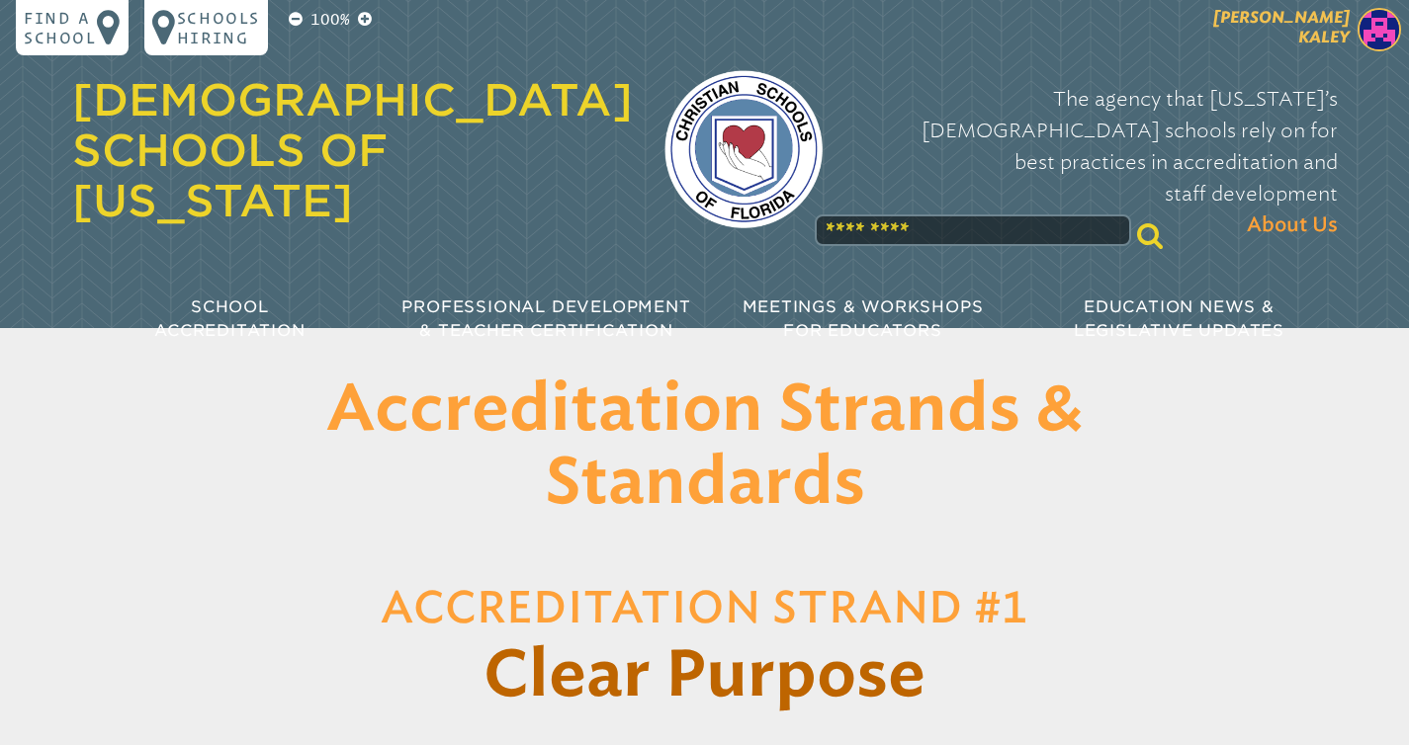
click at [1349, 33] on p "[PERSON_NAME]" at bounding box center [1246, 32] width 324 height 48
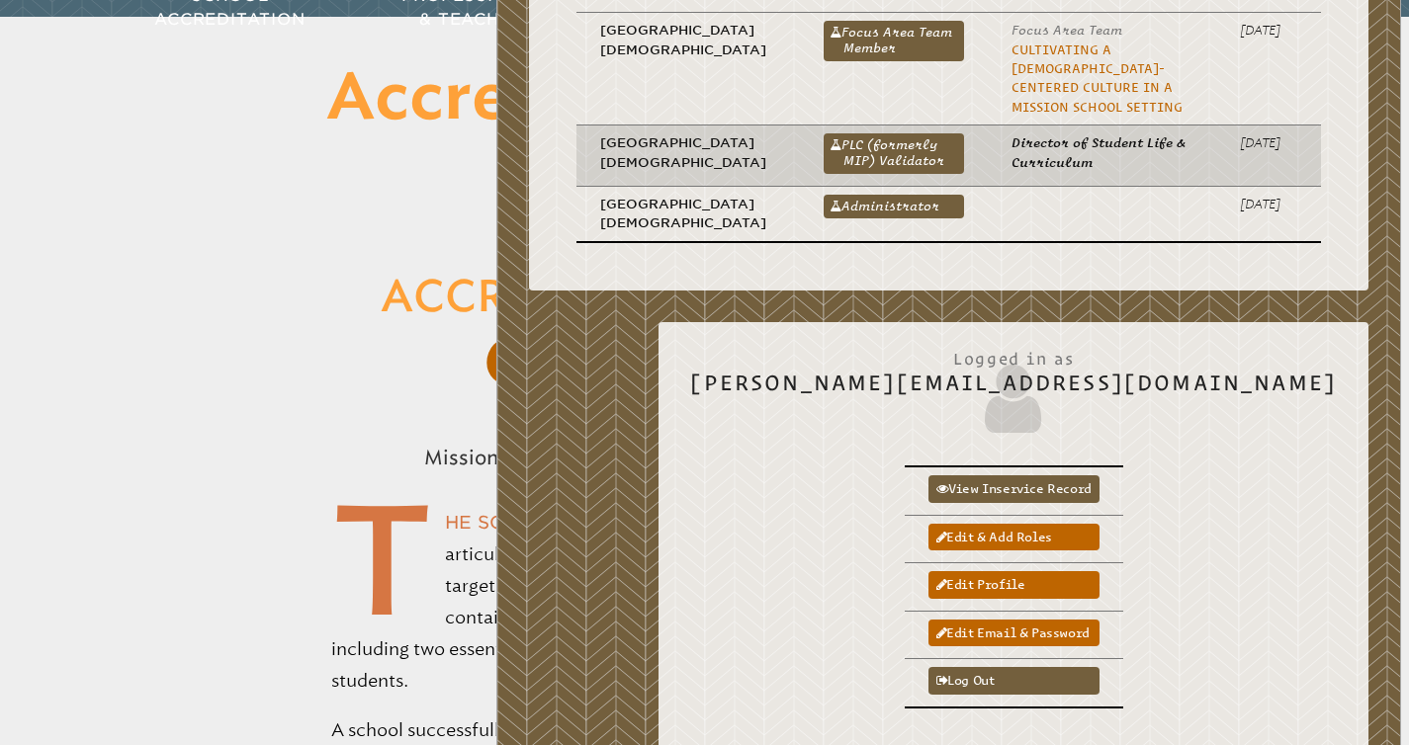
scroll to position [327, 0]
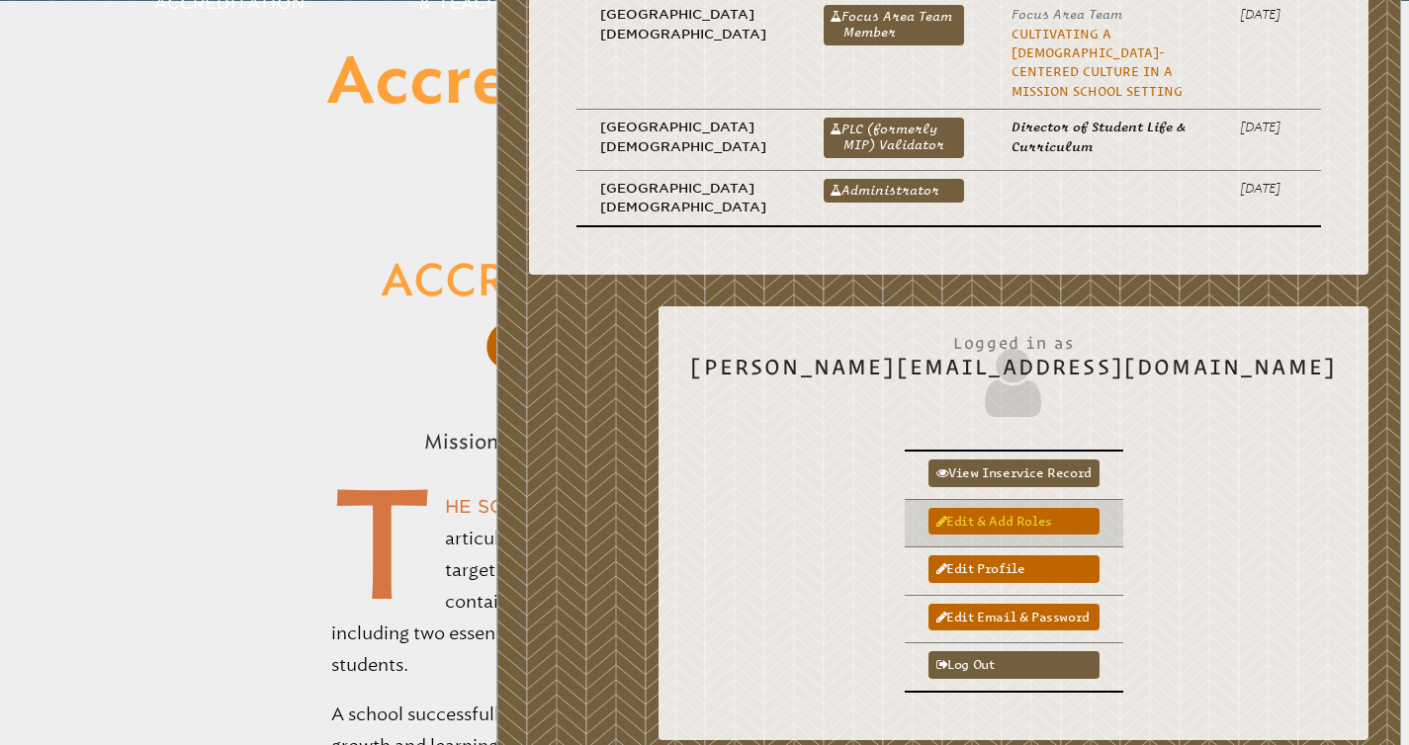
click at [1069, 511] on link "Edit & add roles" at bounding box center [1013, 521] width 171 height 27
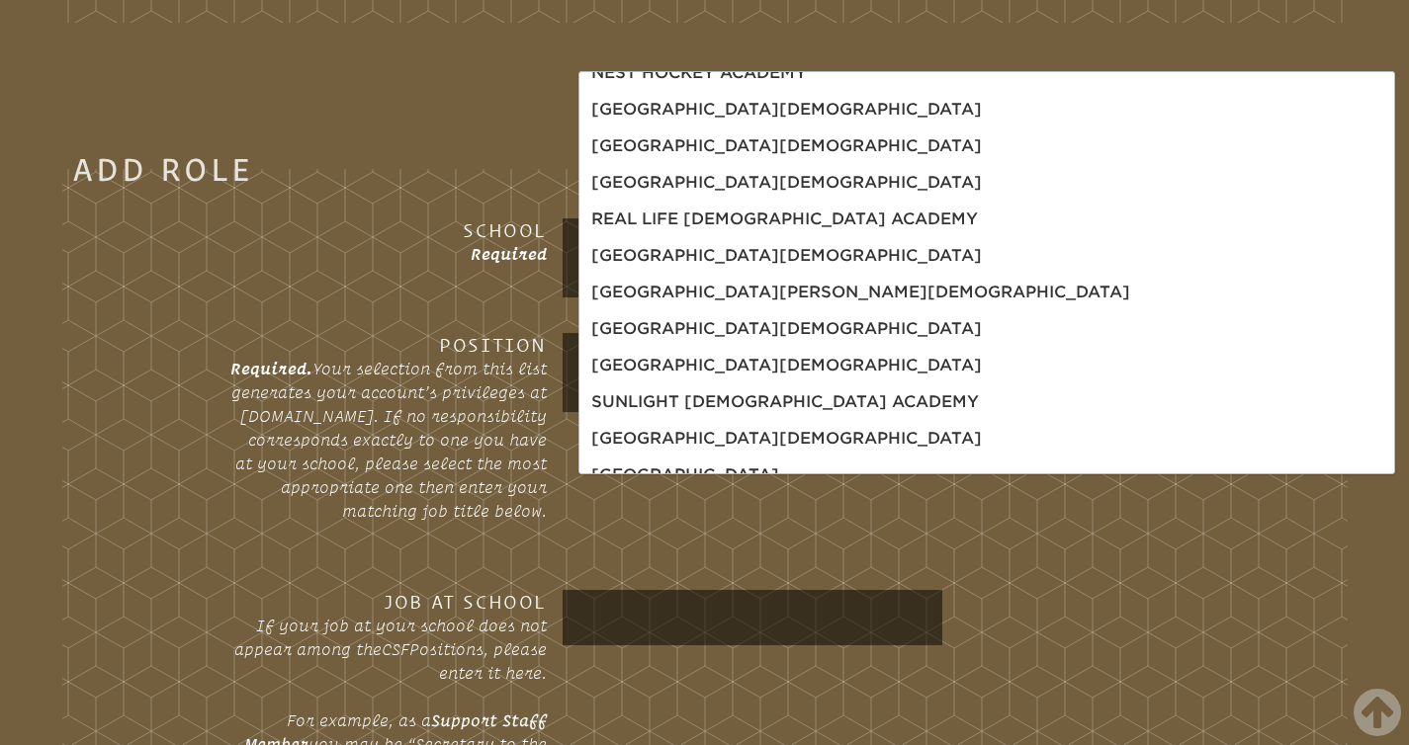
scroll to position [923, 0]
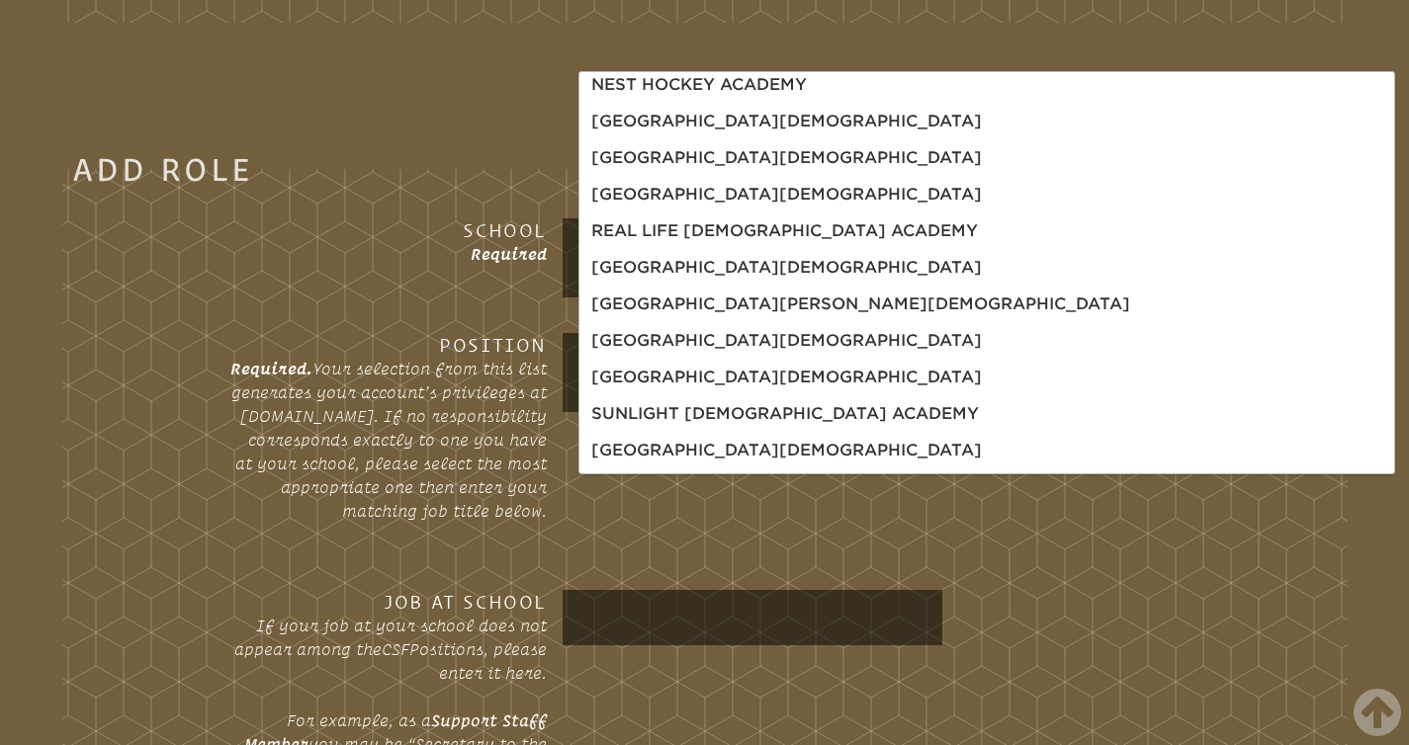
click at [715, 267] on body "Find a School Key Name City 1 Bethany Christian School Fort Lauderdale 33316 2 …" at bounding box center [704, 293] width 1409 height 3494
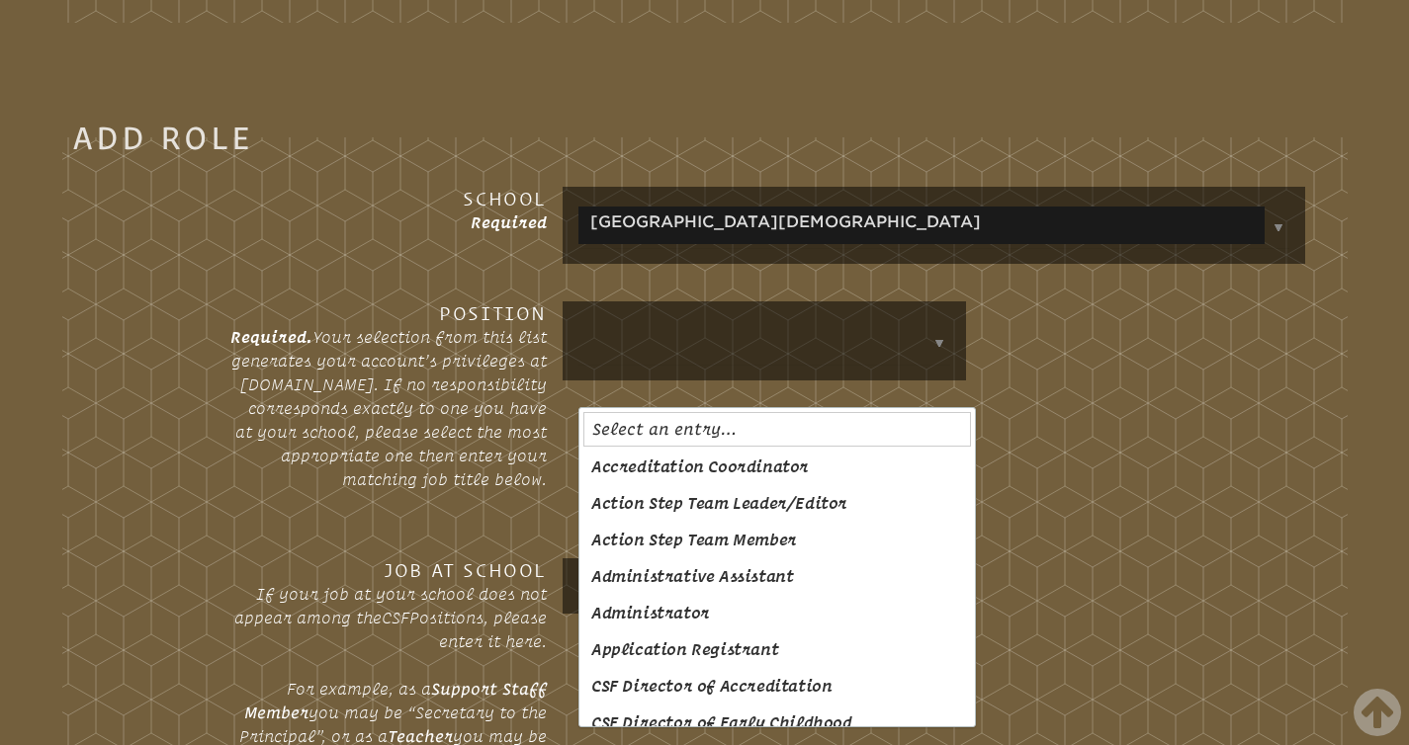
click at [428, 244] on fieldset "Add Role School Required • Redeemer Christian School Position Required. Your se…" at bounding box center [704, 546] width 1285 height 840
click at [408, 346] on fieldset "Add Role School Required • Redeemer Christian School Position Required. Your se…" at bounding box center [704, 546] width 1285 height 840
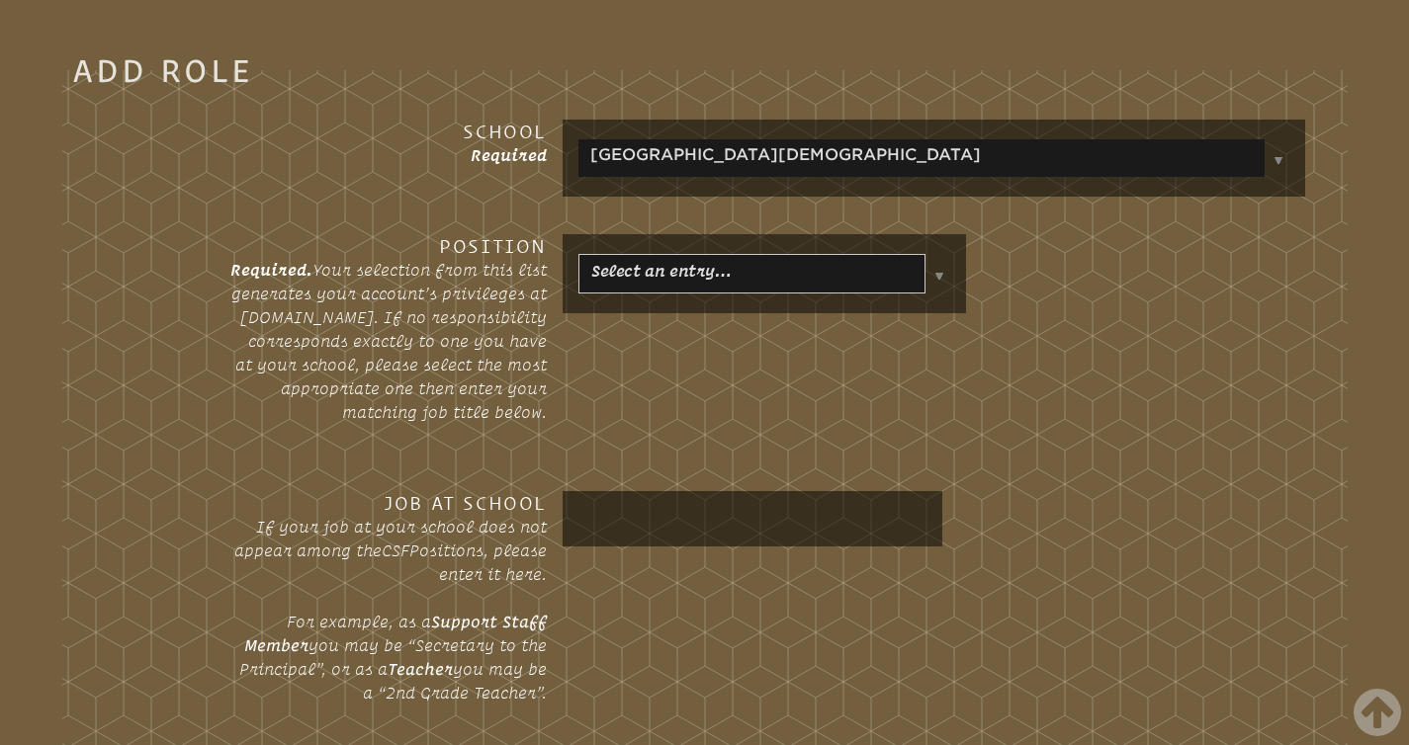
scroll to position [1525, 0]
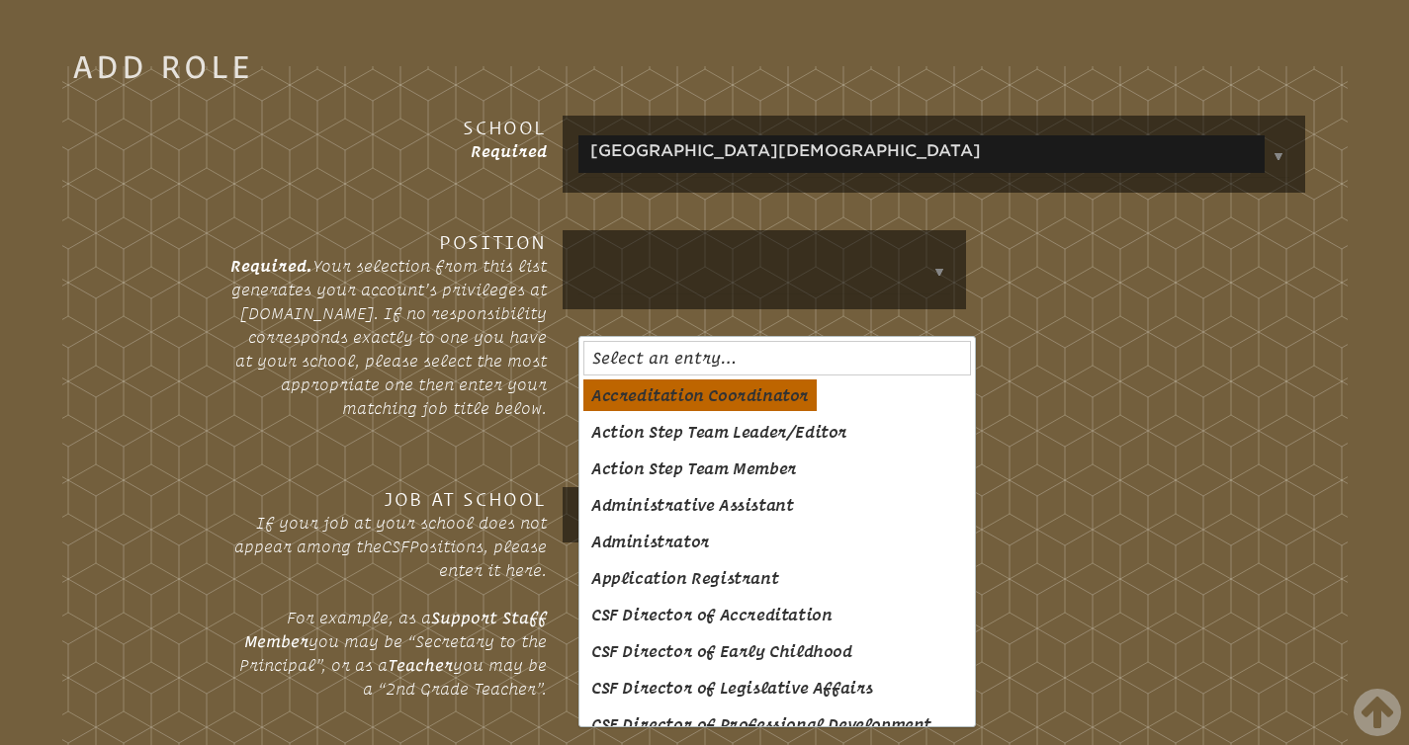
click at [762, 392] on body "Find a School Key Name City 1 Bethany Christian School Fort Lauderdale 33316 2 …" at bounding box center [704, 206] width 1409 height 3462
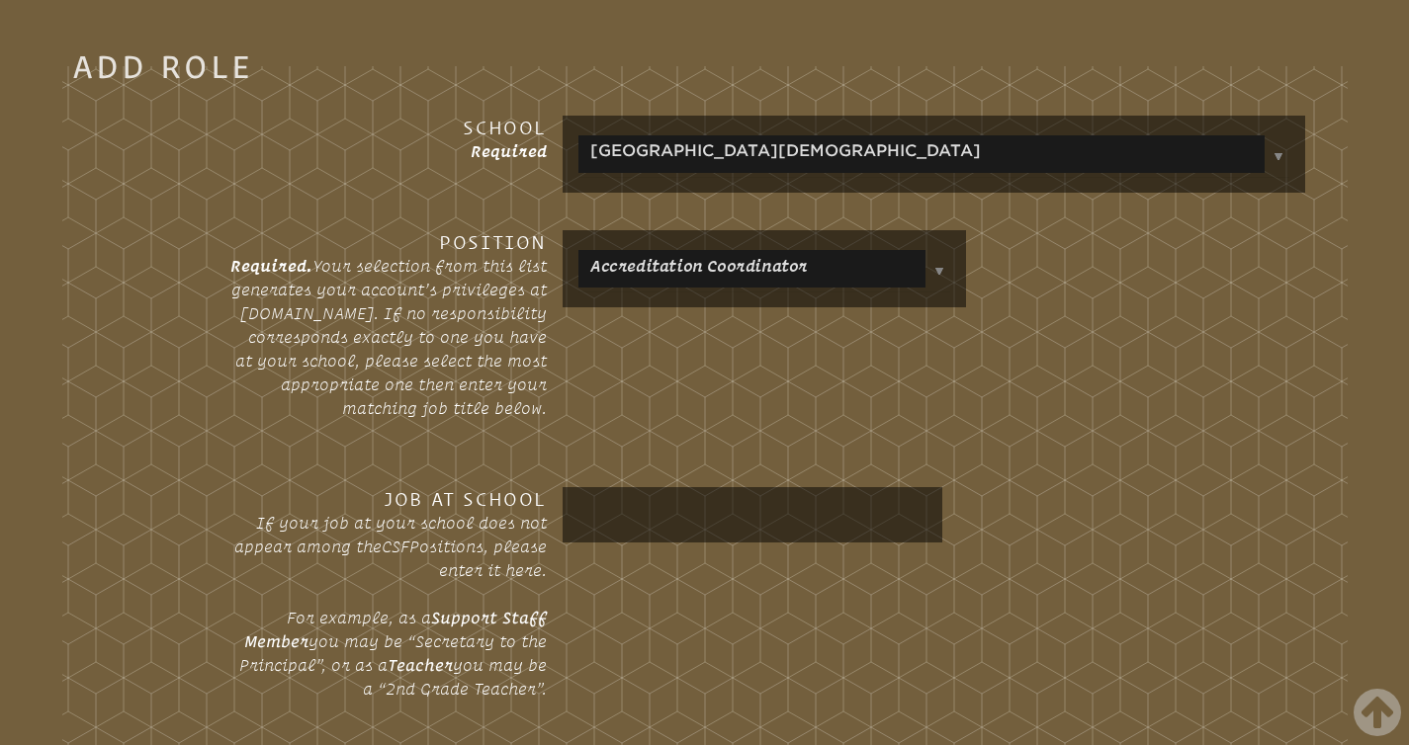
scroll to position [1634, 0]
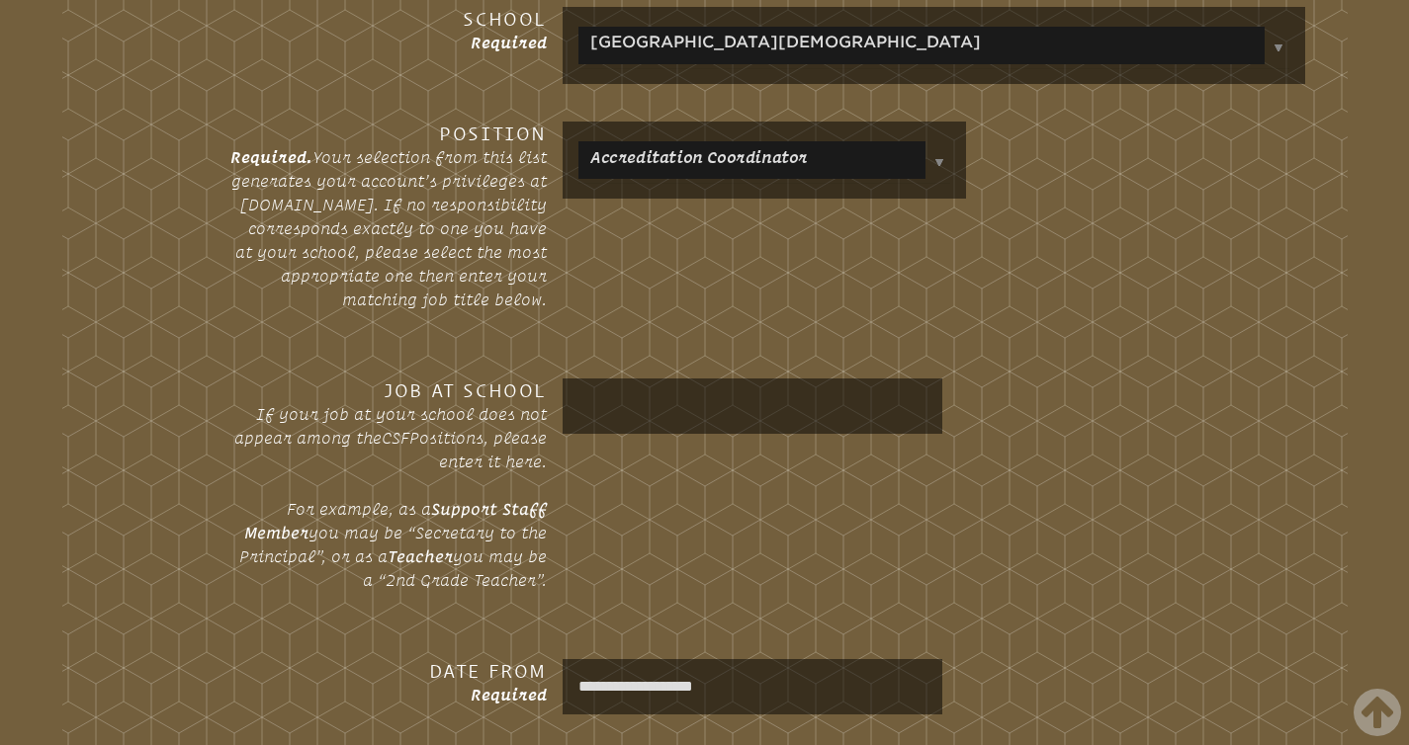
click at [747, 430] on input "text" at bounding box center [752, 406] width 372 height 47
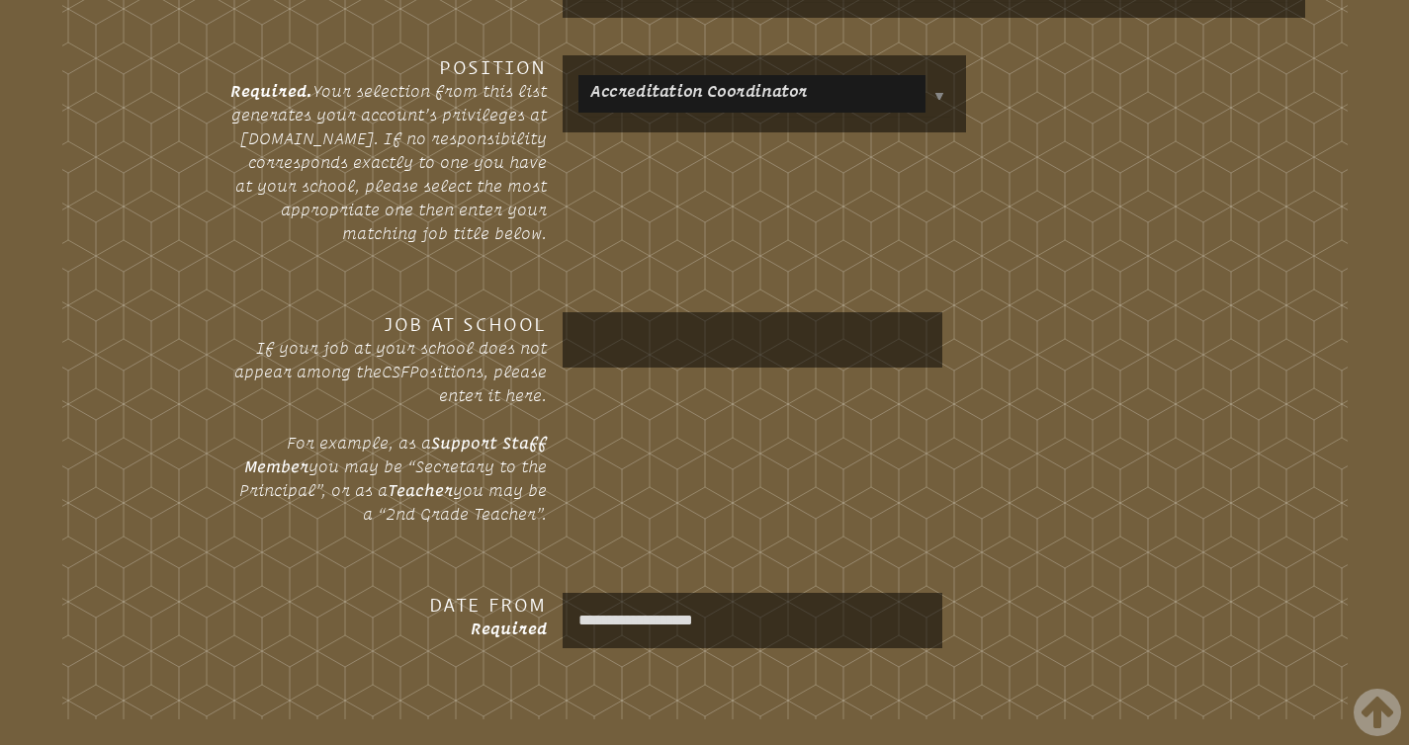
scroll to position [1702, 0]
type input "*"
click at [1126, 279] on div "Position Required. Your selection from this list generates your account’s privi…" at bounding box center [705, 165] width 1202 height 225
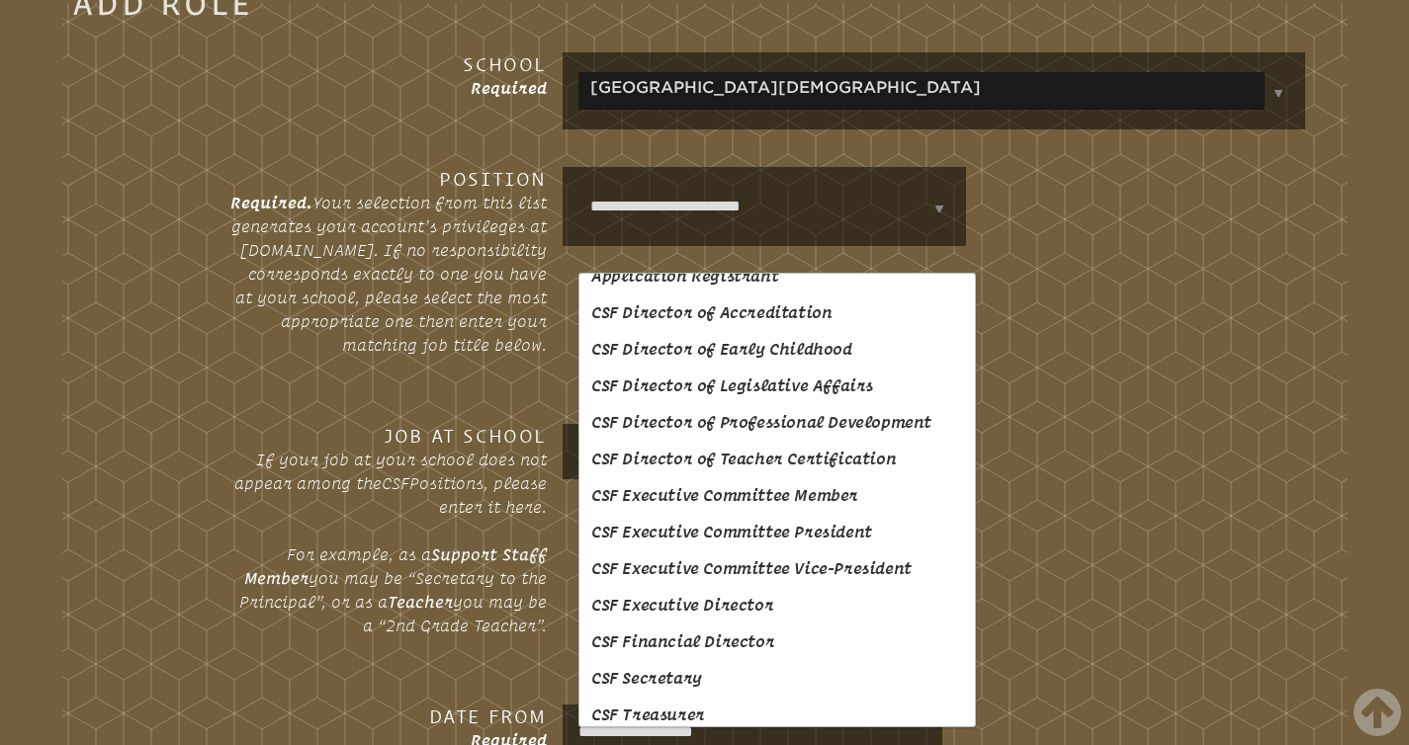
scroll to position [0, 0]
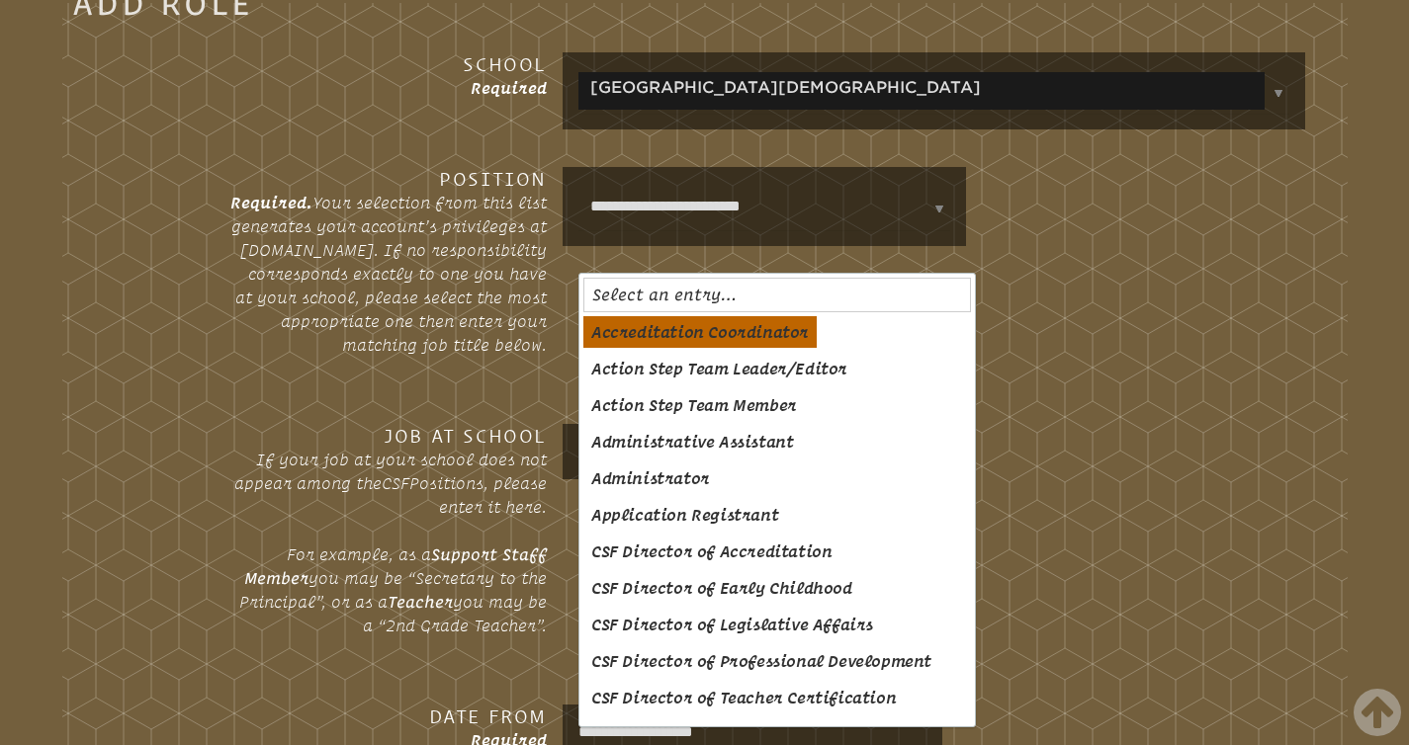
click at [704, 323] on body "Find a School Key Name City 1 Bethany Christian School Fort Lauderdale 33316 2 …" at bounding box center [704, 142] width 1409 height 3462
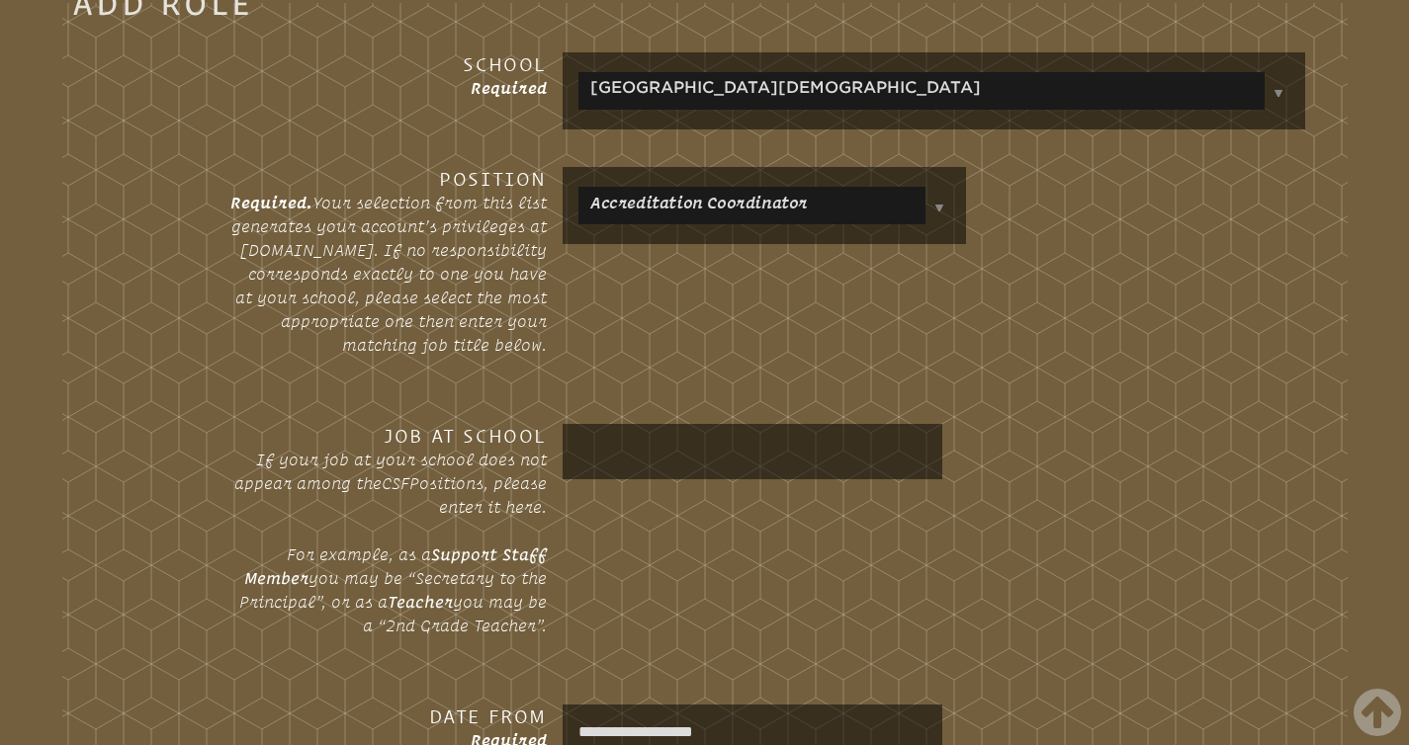
click at [871, 392] on div "Position Required. Your selection from this list generates your account’s privi…" at bounding box center [705, 279] width 1202 height 225
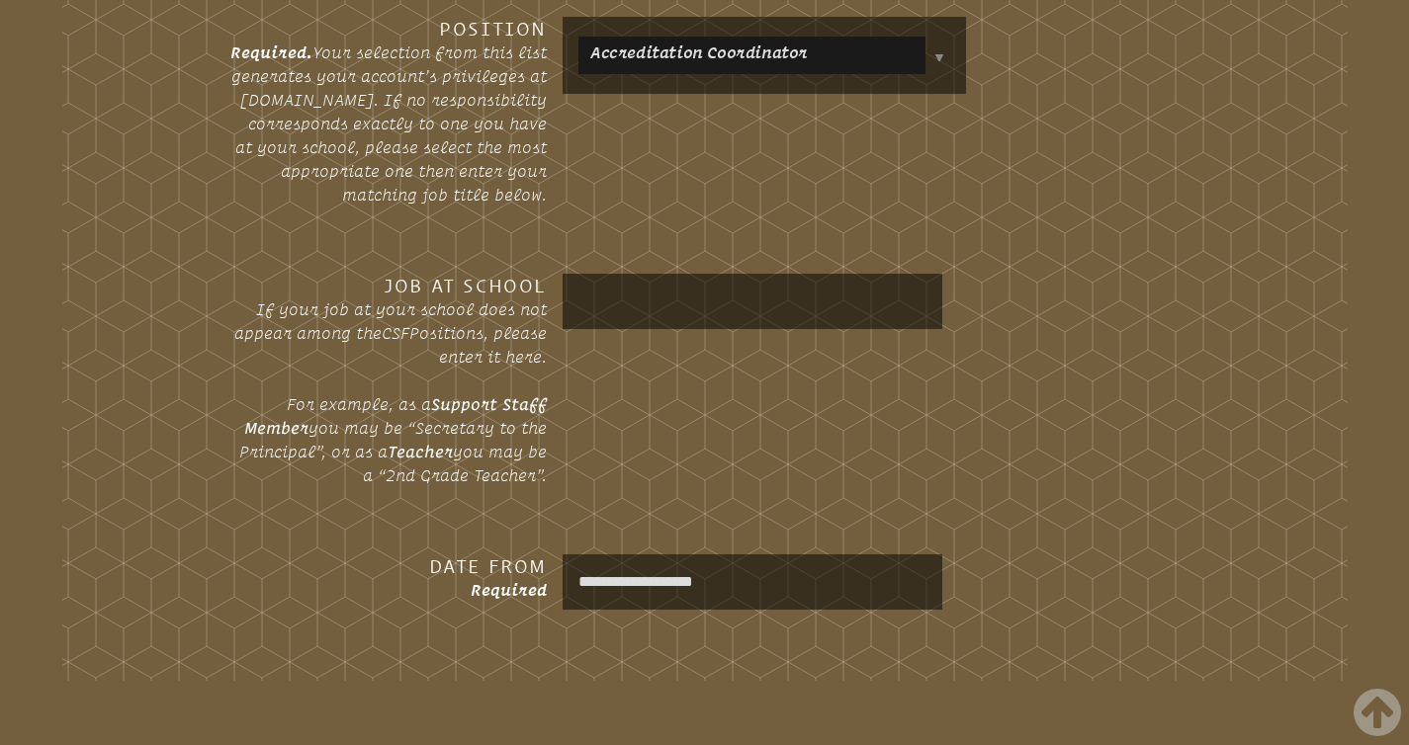
scroll to position [1741, 0]
click at [739, 323] on input "text" at bounding box center [752, 299] width 372 height 47
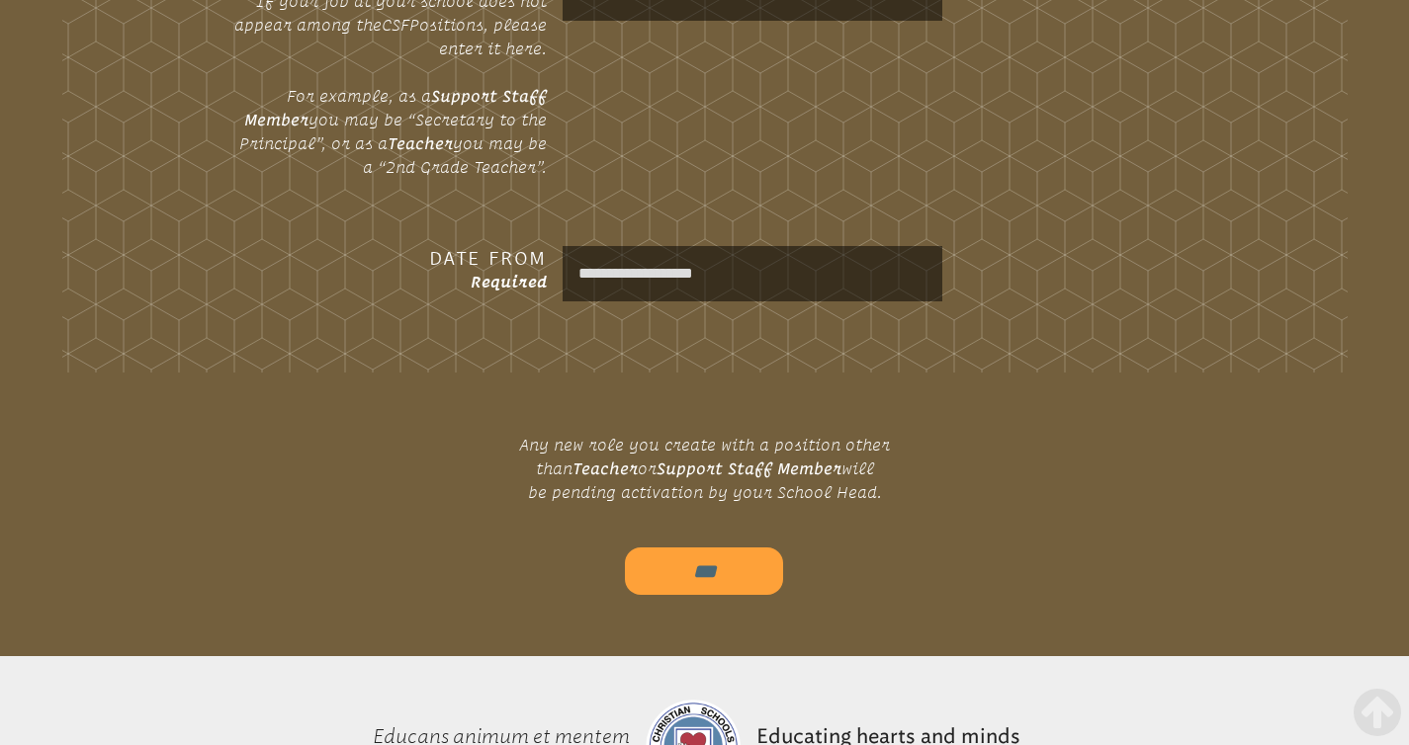
scroll to position [2081, 0]
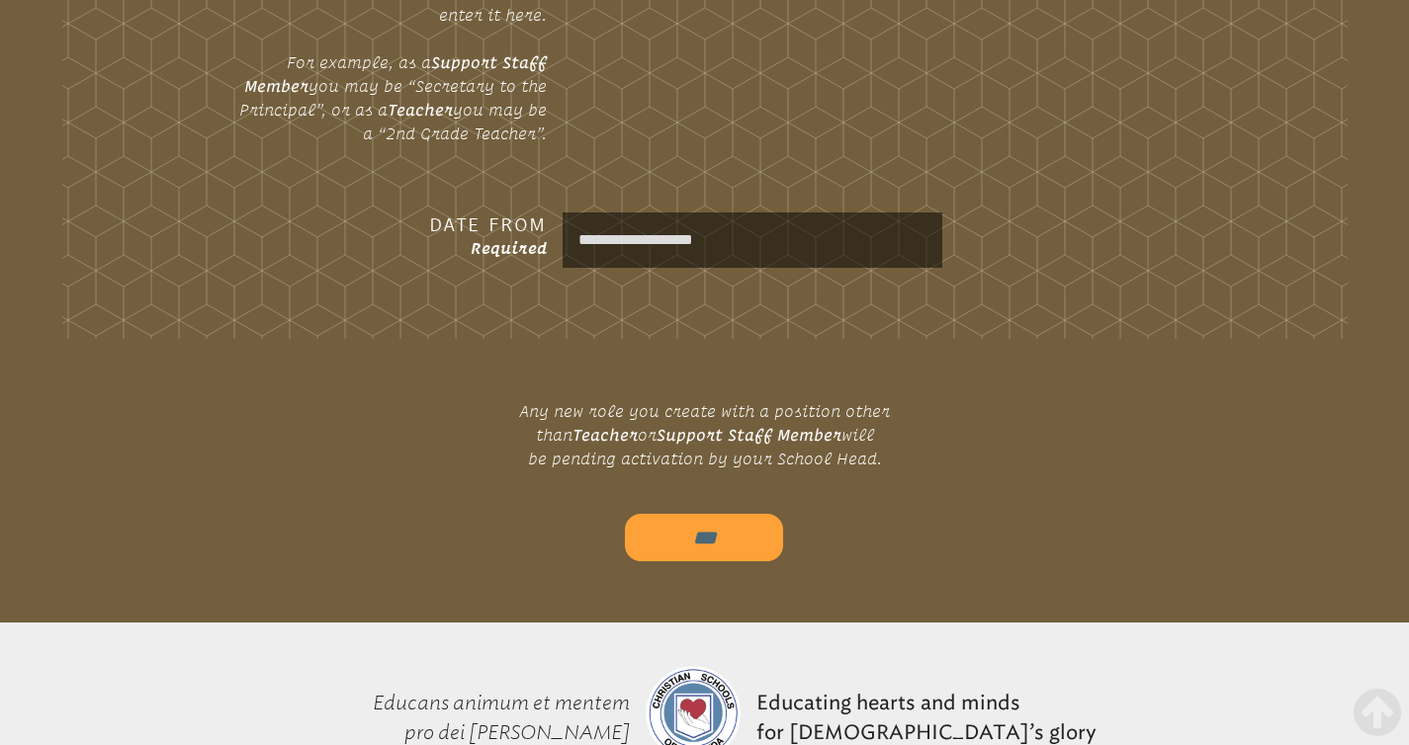
type input "**********"
click at [670, 561] on input "***" at bounding box center [704, 537] width 158 height 47
type input "*********"
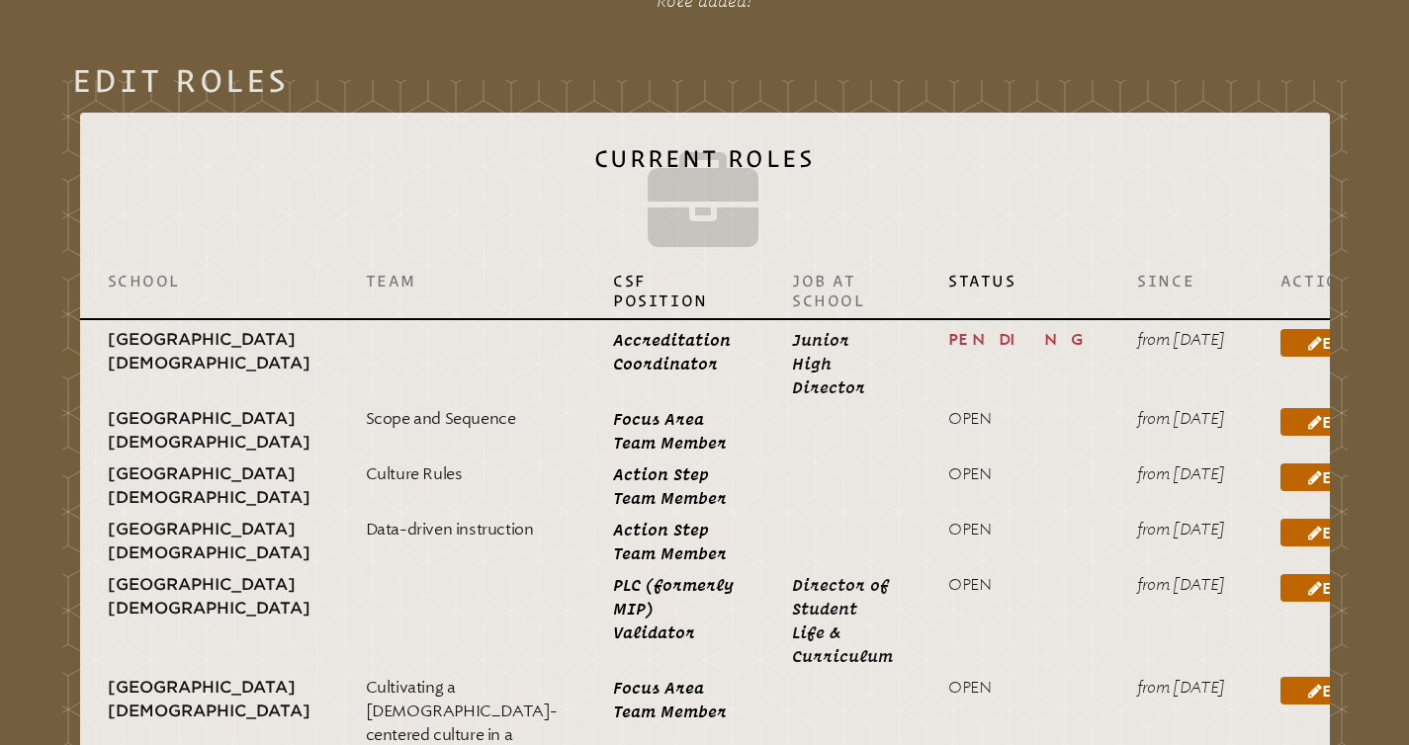
scroll to position [715, 0]
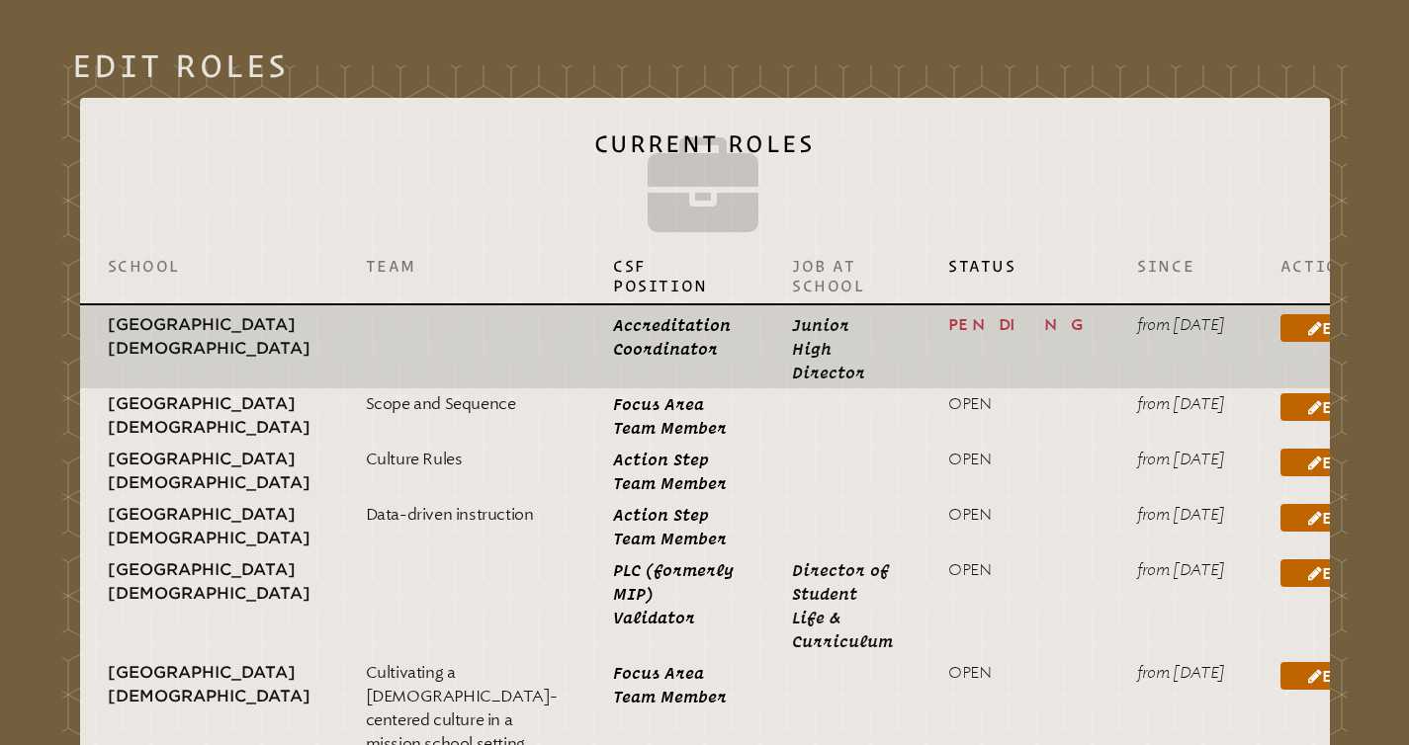
click at [948, 317] on span "Pending" at bounding box center [1014, 325] width 133 height 16
click at [816, 326] on p "Junior High Director" at bounding box center [842, 348] width 101 height 71
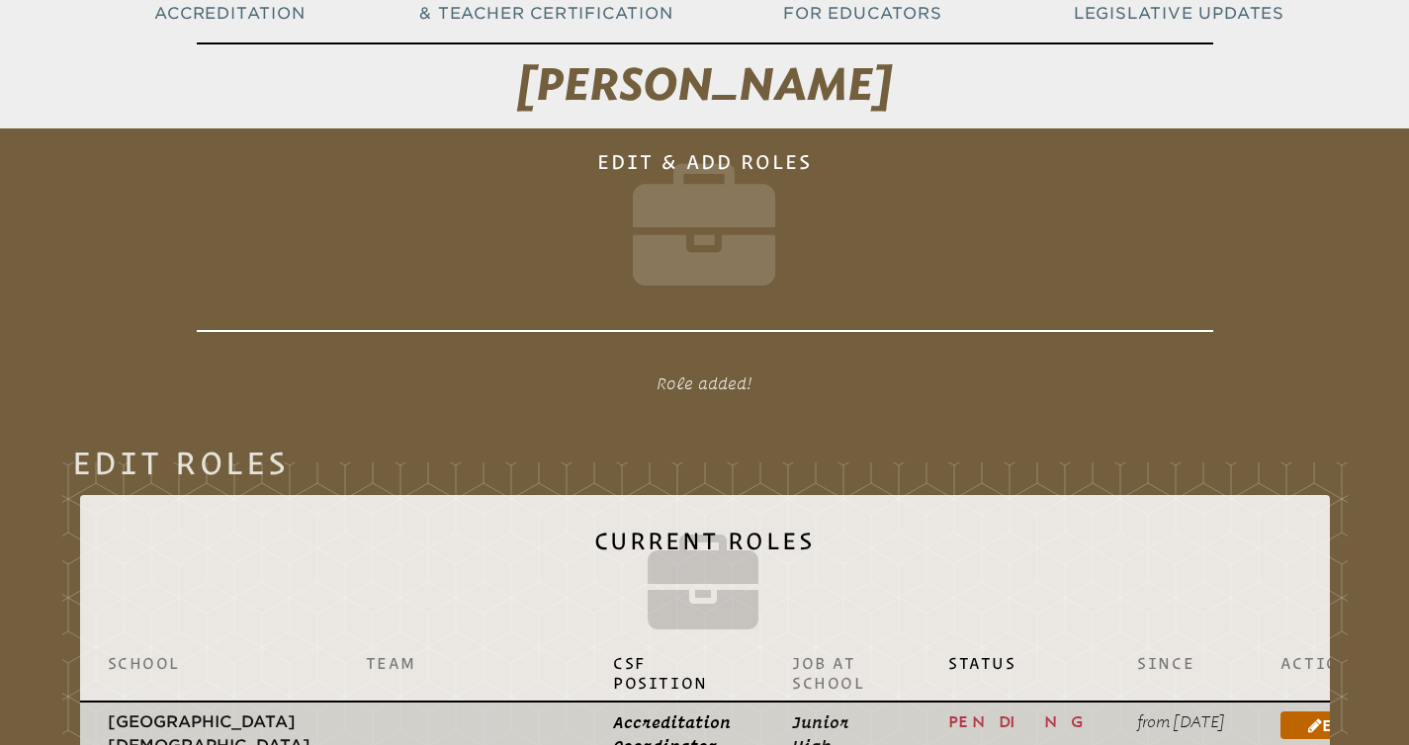
scroll to position [0, 0]
